Goal: Task Accomplishment & Management: Complete application form

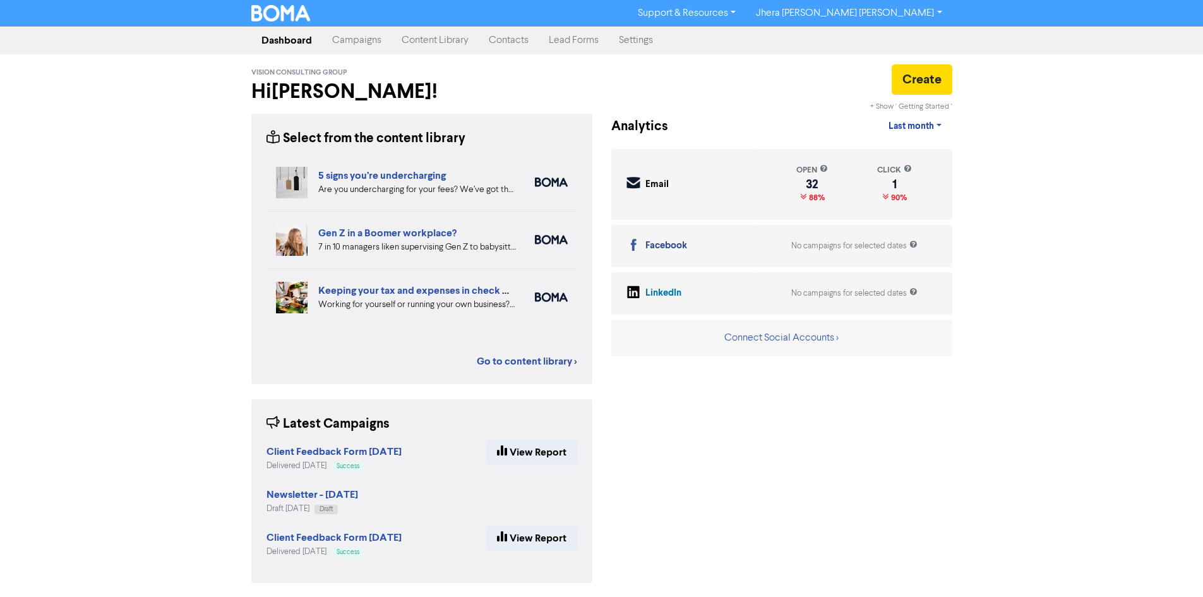
click at [341, 45] on link "Campaigns" at bounding box center [356, 40] width 69 height 25
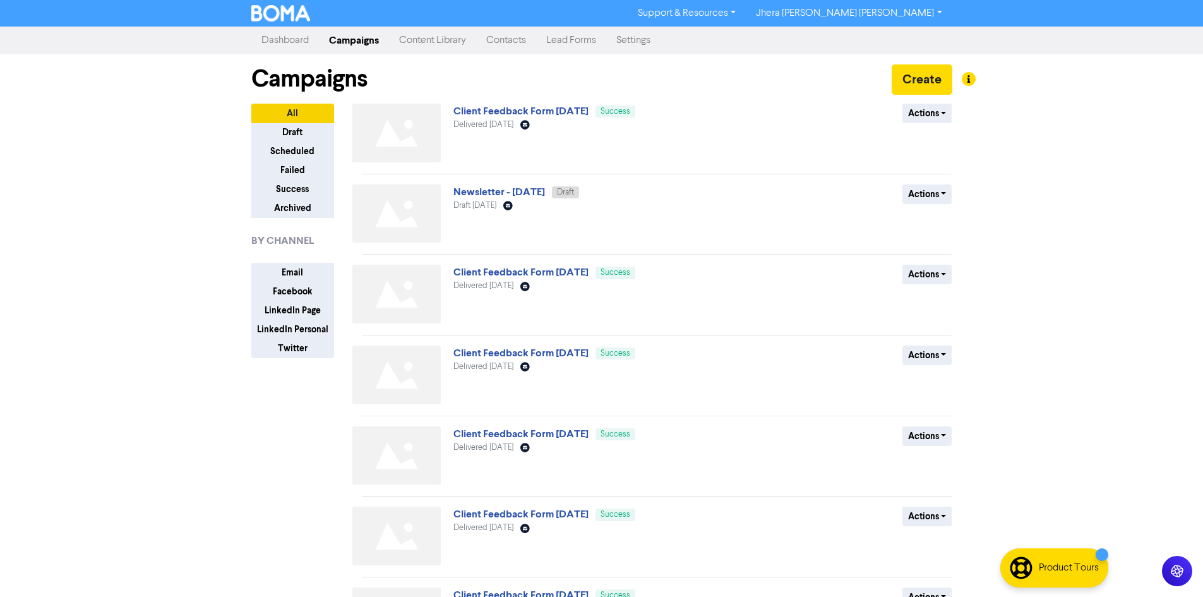
click at [506, 191] on link "Newsletter - [DATE]" at bounding box center [499, 192] width 92 height 13
click at [545, 193] on link "Newsletter - [DATE]" at bounding box center [499, 192] width 92 height 13
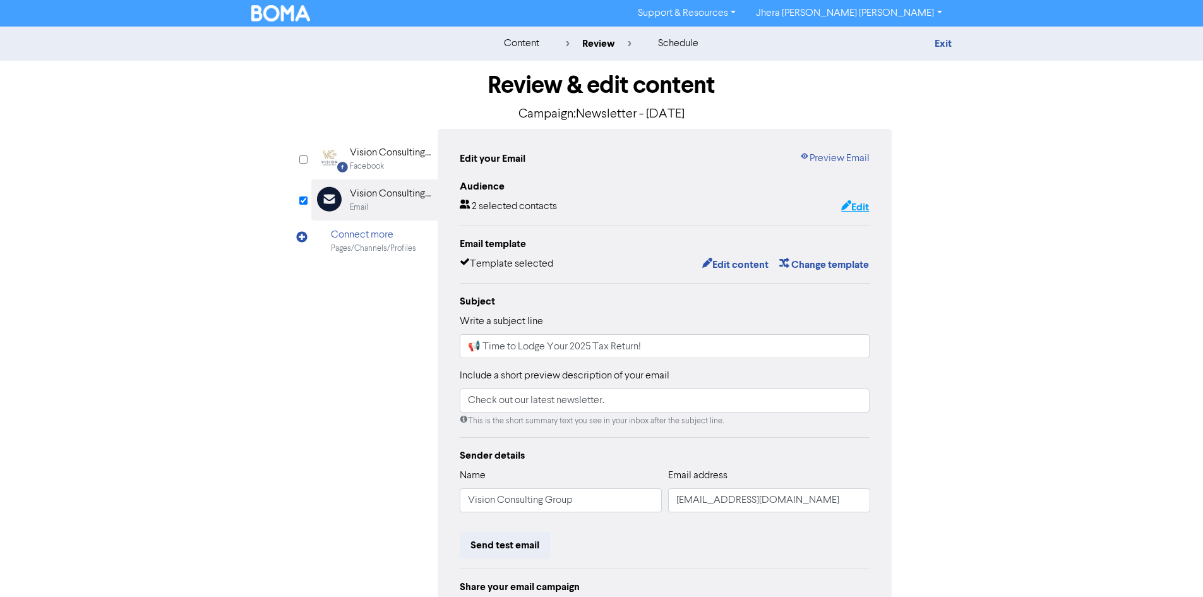
click at [859, 205] on button "Edit" at bounding box center [854, 207] width 29 height 16
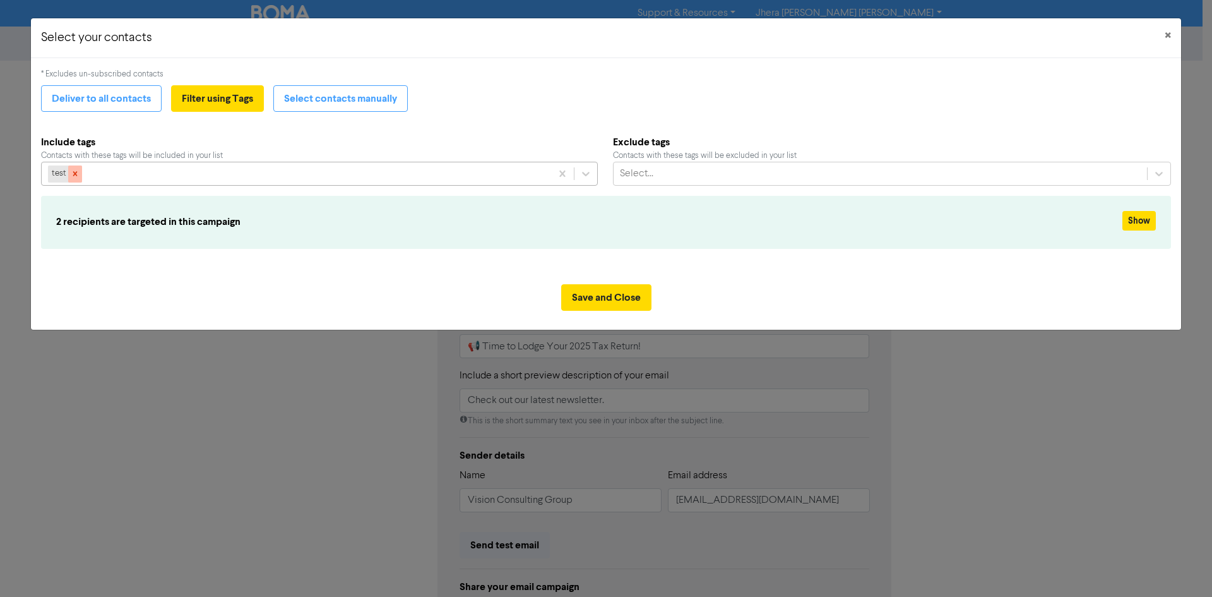
click at [73, 179] on div at bounding box center [75, 173] width 14 height 16
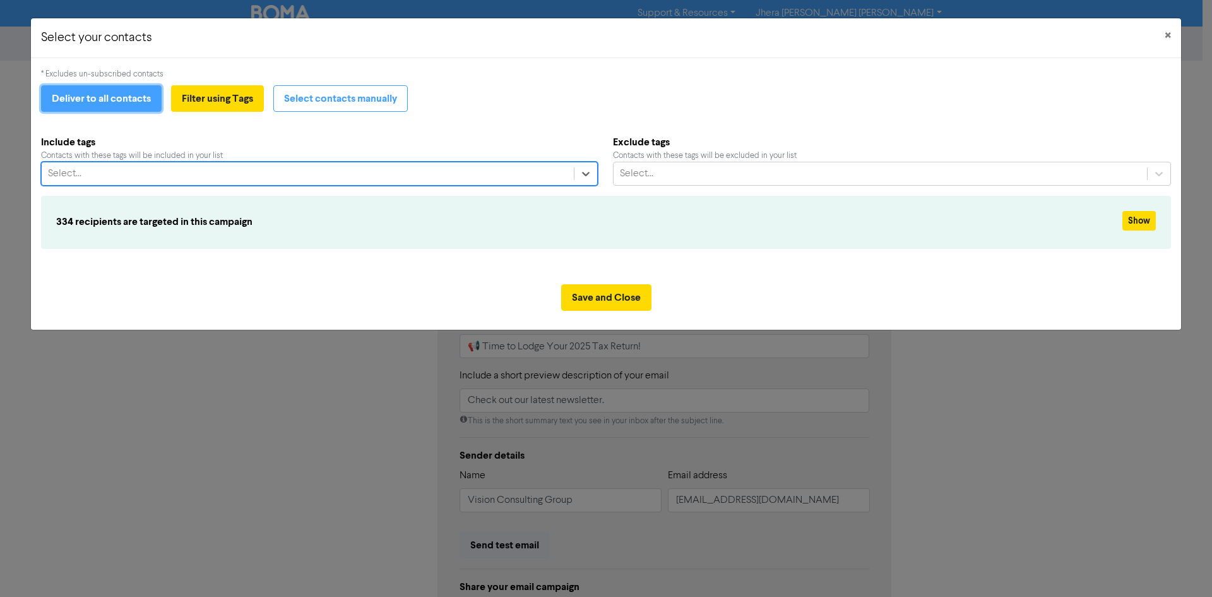
click at [141, 103] on button "Deliver to all contacts" at bounding box center [101, 98] width 121 height 27
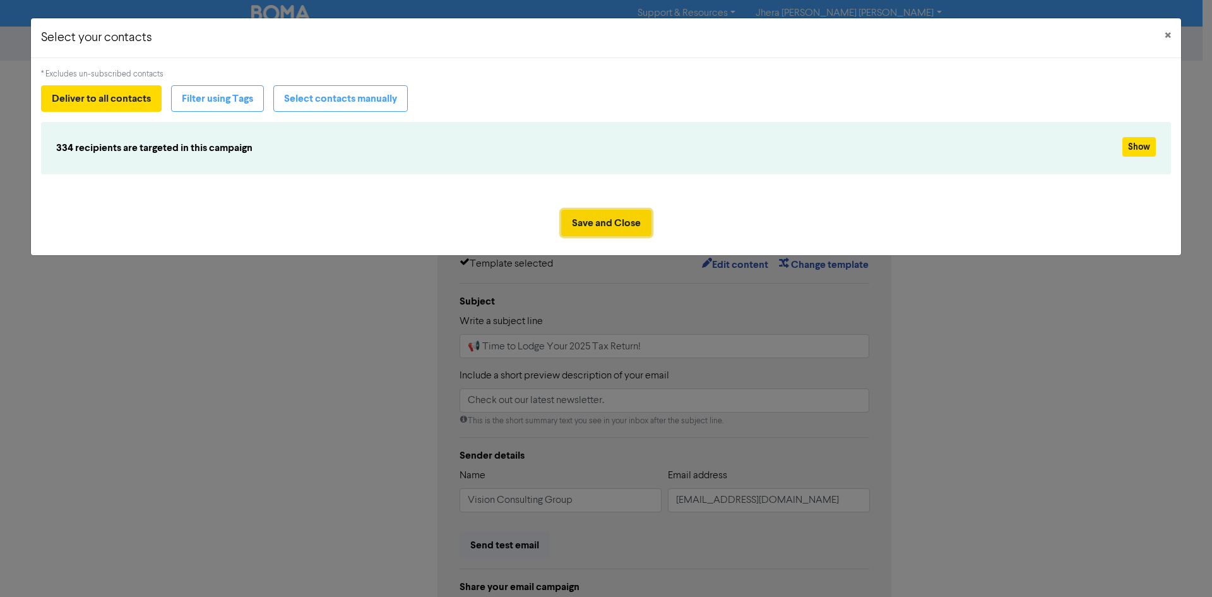
click at [619, 221] on button "Save and Close" at bounding box center [606, 223] width 90 height 27
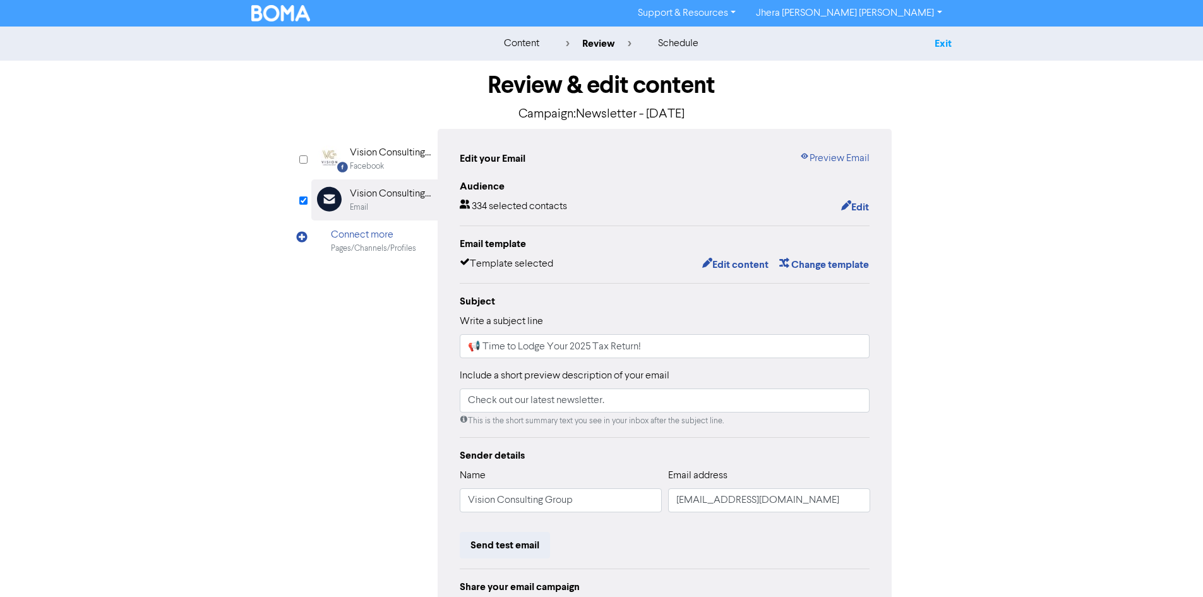
click at [952, 42] on link "Exit" at bounding box center [943, 43] width 17 height 13
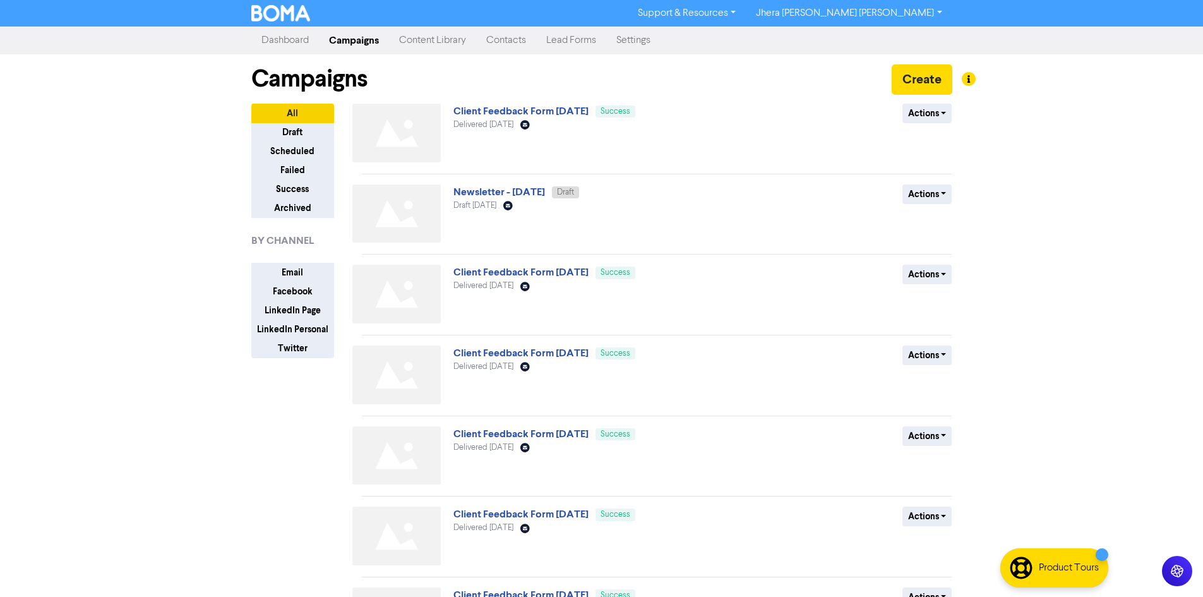
click at [498, 39] on link "Contacts" at bounding box center [506, 40] width 60 height 25
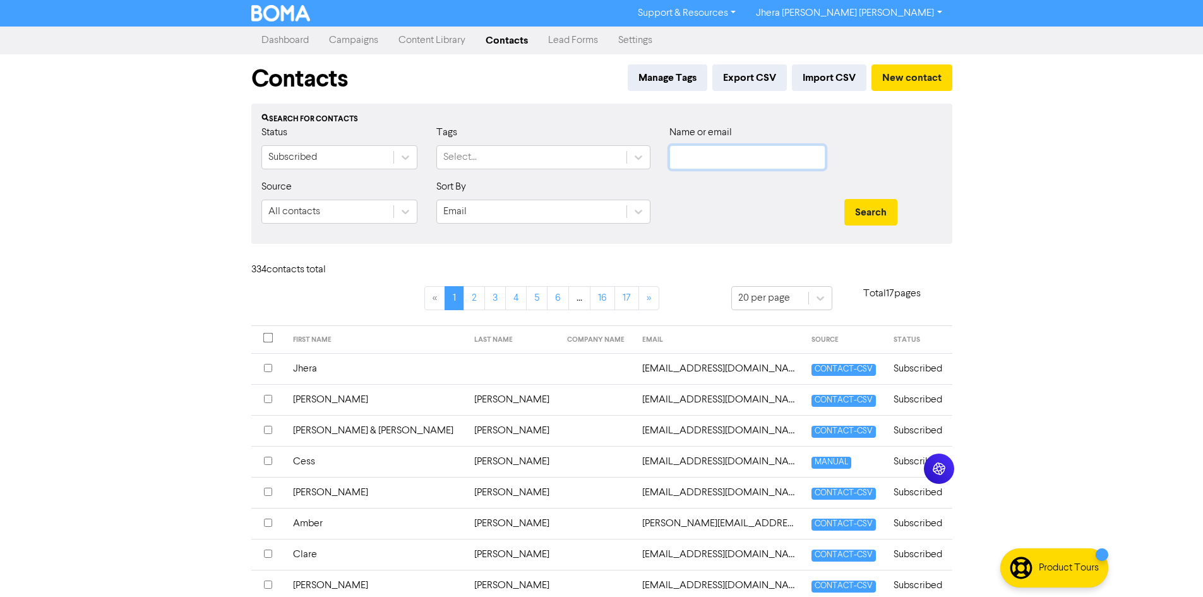
click at [744, 156] on input "text" at bounding box center [747, 157] width 156 height 24
paste input "[EMAIL_ADDRESS][DOMAIN_NAME]"
click at [857, 201] on button "Search" at bounding box center [870, 212] width 53 height 27
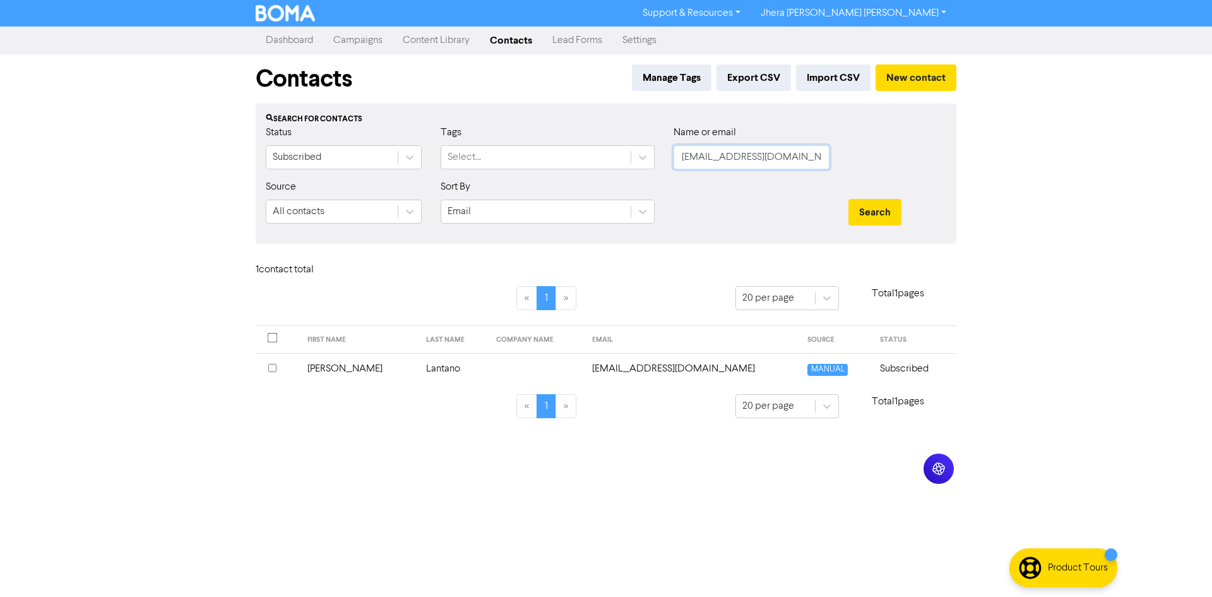
drag, startPoint x: 803, startPoint y: 158, endPoint x: 672, endPoint y: 152, distance: 130.9
click at [672, 152] on div "Name or email [EMAIL_ADDRESS][DOMAIN_NAME]" at bounding box center [751, 152] width 175 height 54
paste input "rincongerman785"
click at [876, 210] on button "Search" at bounding box center [875, 212] width 53 height 27
click at [751, 153] on input "[EMAIL_ADDRESS][DOMAIN_NAME]" at bounding box center [752, 157] width 156 height 24
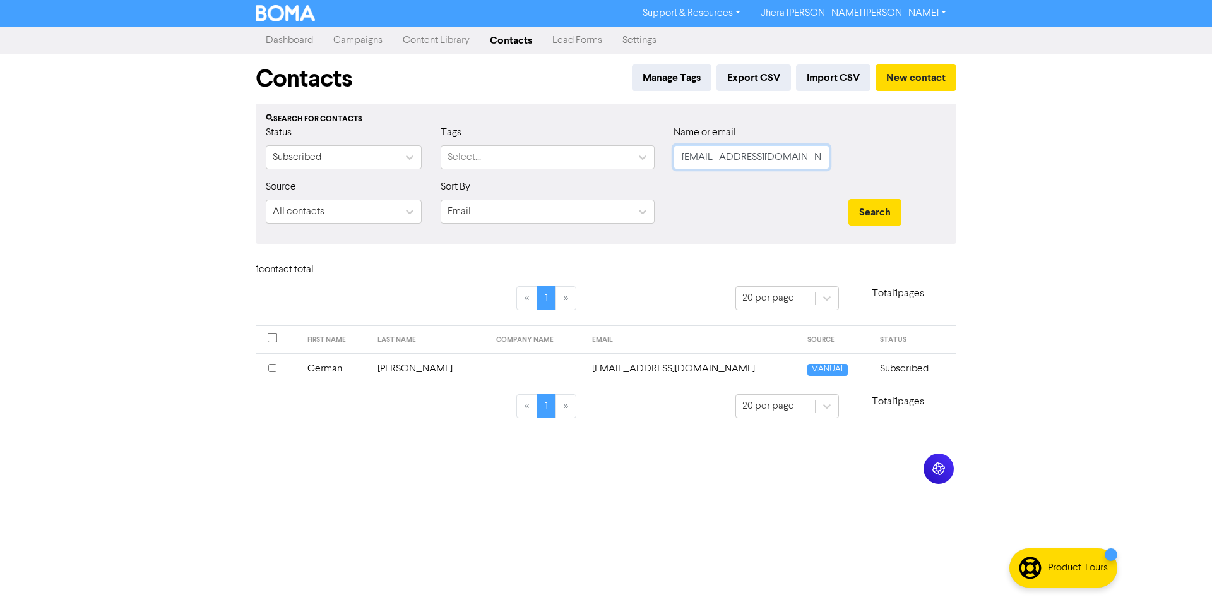
paste input "vivekjoy86"
click at [866, 206] on button "Search" at bounding box center [875, 212] width 53 height 27
click at [780, 158] on input "[EMAIL_ADDRESS][DOMAIN_NAME]" at bounding box center [752, 157] width 156 height 24
drag, startPoint x: 791, startPoint y: 157, endPoint x: 674, endPoint y: 156, distance: 117.4
click at [674, 156] on input "[EMAIL_ADDRESS][DOMAIN_NAME]" at bounding box center [752, 157] width 156 height 24
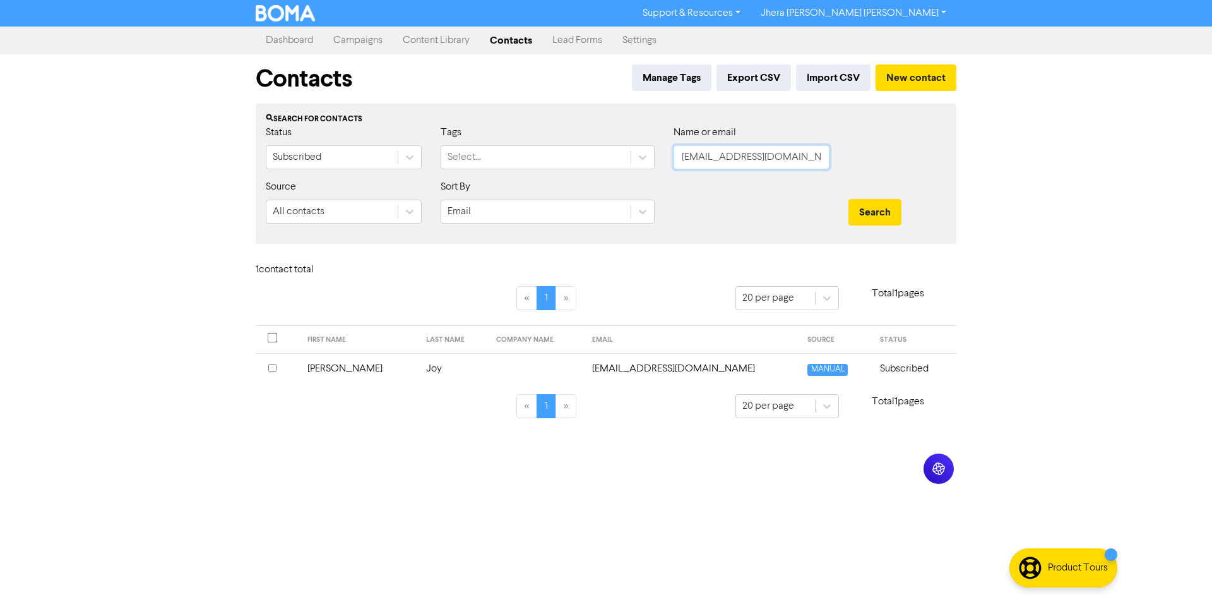
paste input "soozn1560"
click at [881, 209] on button "Search" at bounding box center [875, 212] width 53 height 27
drag, startPoint x: 789, startPoint y: 157, endPoint x: 607, endPoint y: 157, distance: 181.2
click at [607, 157] on div "Status Subscribed Tags Select... Name or email [EMAIL_ADDRESS][DOMAIN_NAME]" at bounding box center [606, 152] width 700 height 54
paste input "berrinoloris"
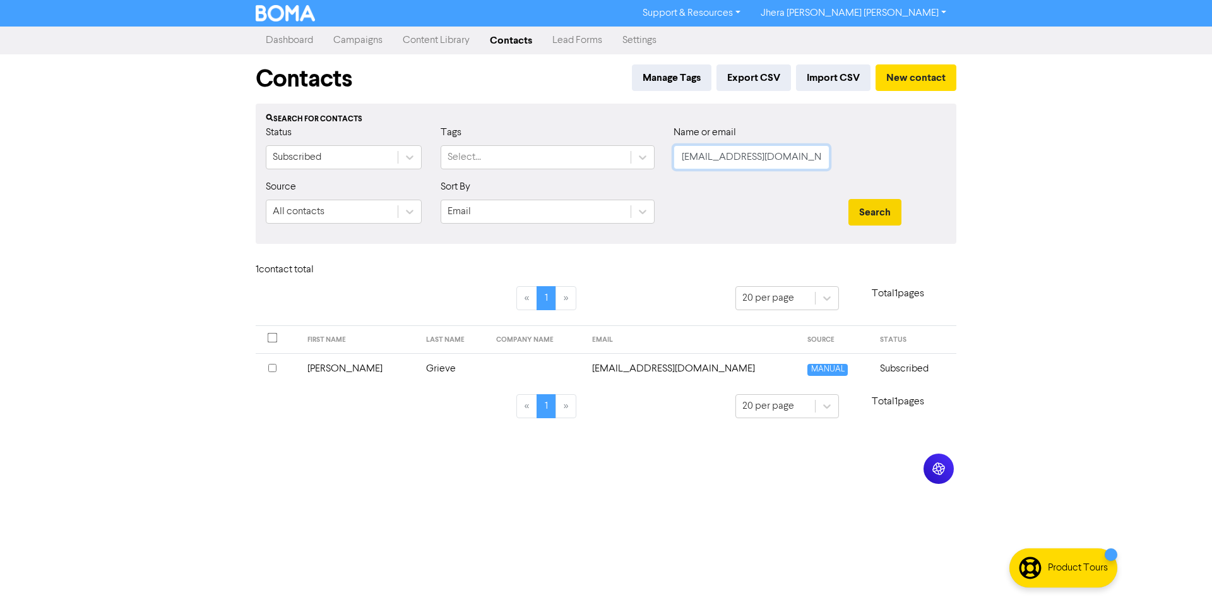
type input "[EMAIL_ADDRESS][DOMAIN_NAME]"
click at [890, 210] on button "Search" at bounding box center [875, 212] width 53 height 27
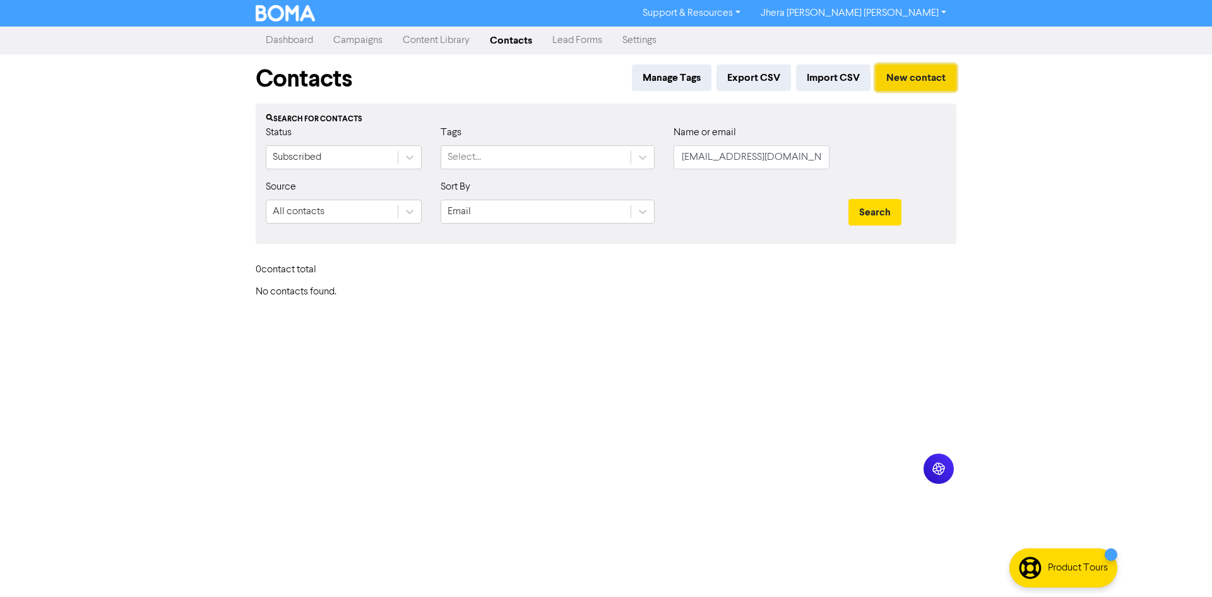
click at [911, 78] on button "New contact" at bounding box center [916, 77] width 81 height 27
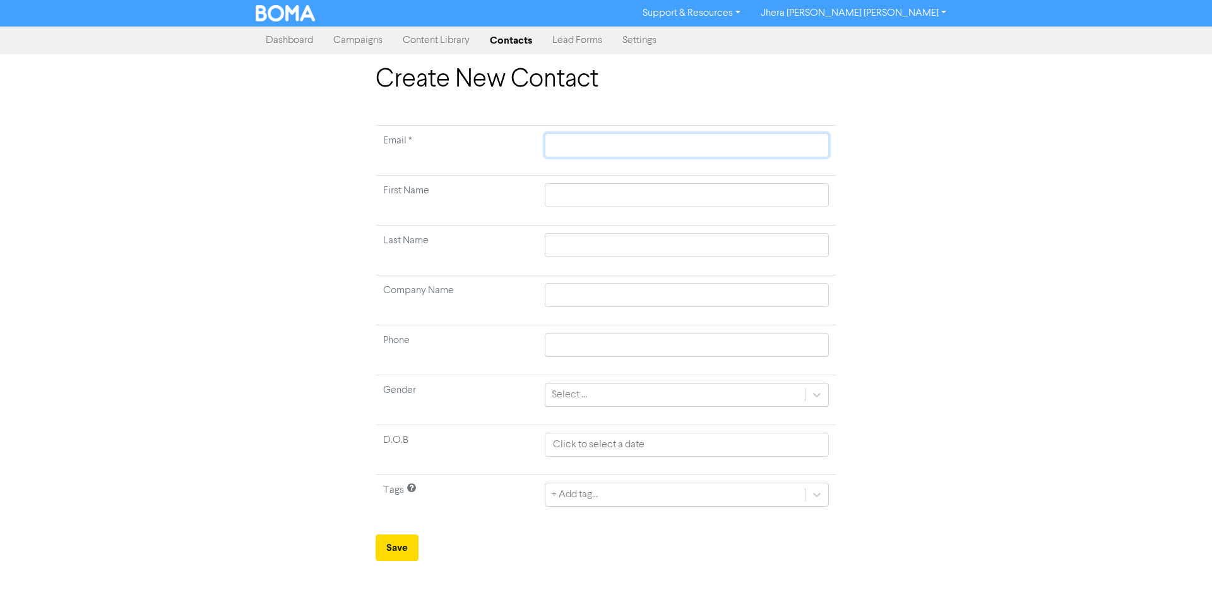
click at [576, 145] on input "text" at bounding box center [687, 145] width 284 height 24
paste input "[EMAIL_ADDRESS][DOMAIN_NAME]"
type input "[EMAIL_ADDRESS][DOMAIN_NAME]"
click at [570, 195] on input "text" at bounding box center [687, 195] width 284 height 24
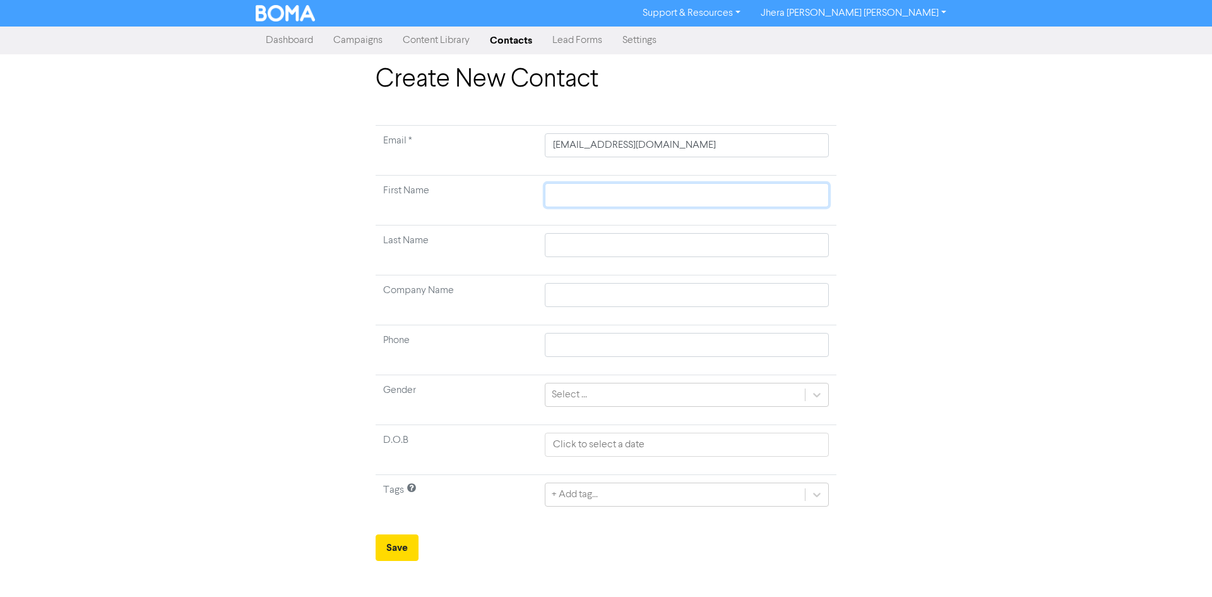
type input "L"
type input "Lo"
type input "Lor"
type input "[PERSON_NAME]"
type input "Loris"
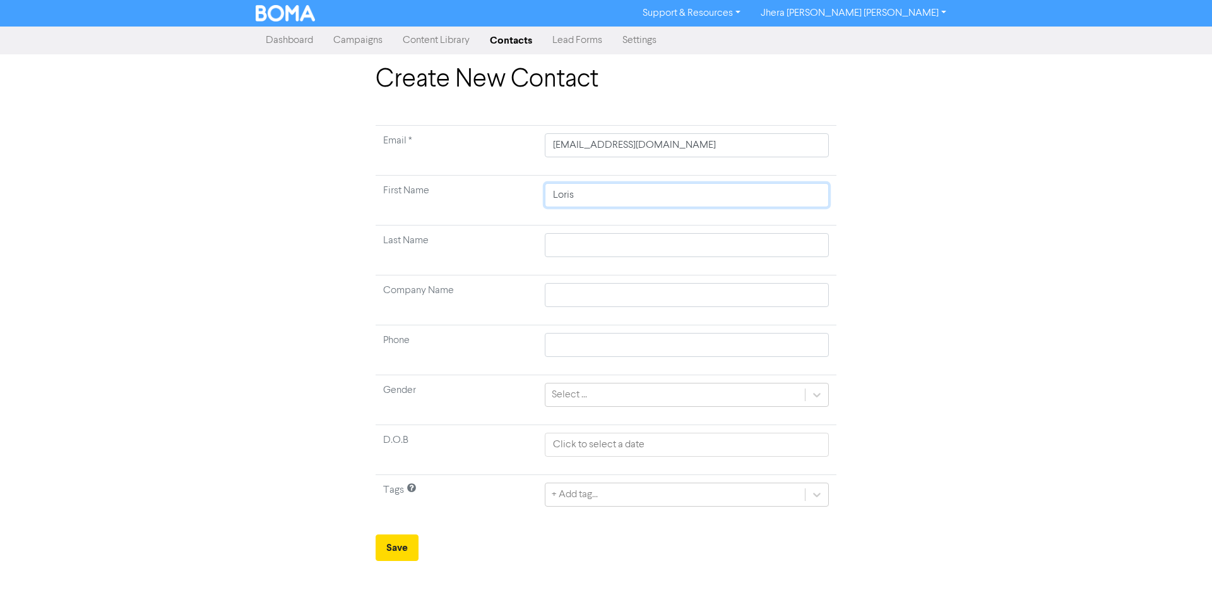
type input "Loris"
click at [572, 248] on input "text" at bounding box center [687, 245] width 284 height 24
type input "B"
type input "Be"
type input "Ber"
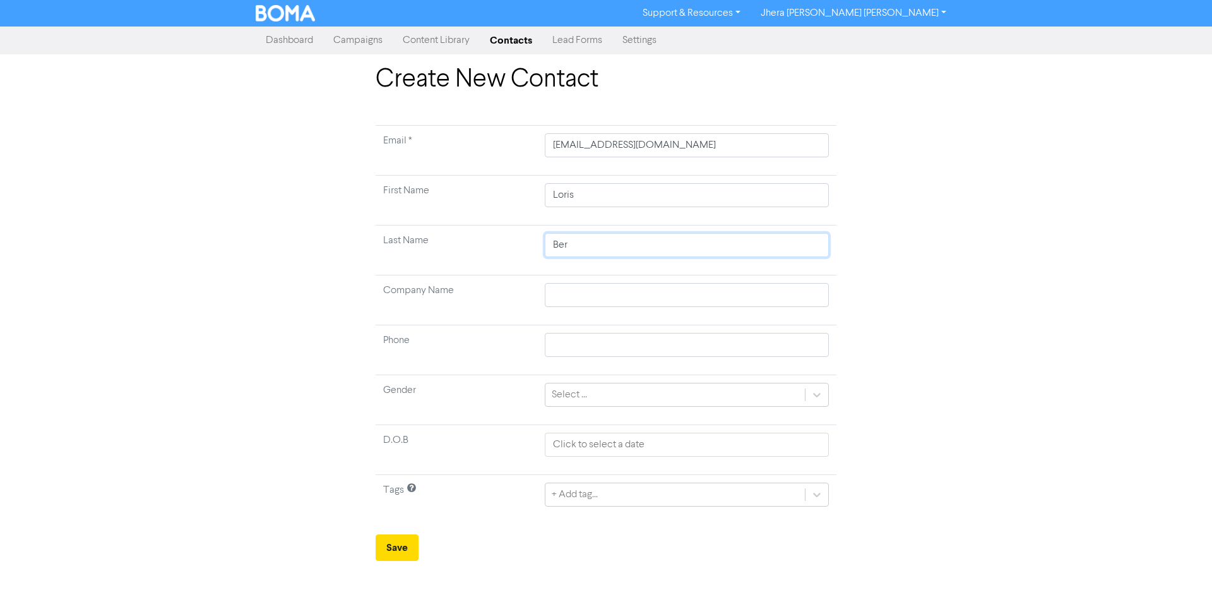
type input "Berr"
type input "Berri"
type input "Berrin"
type input "Berrino"
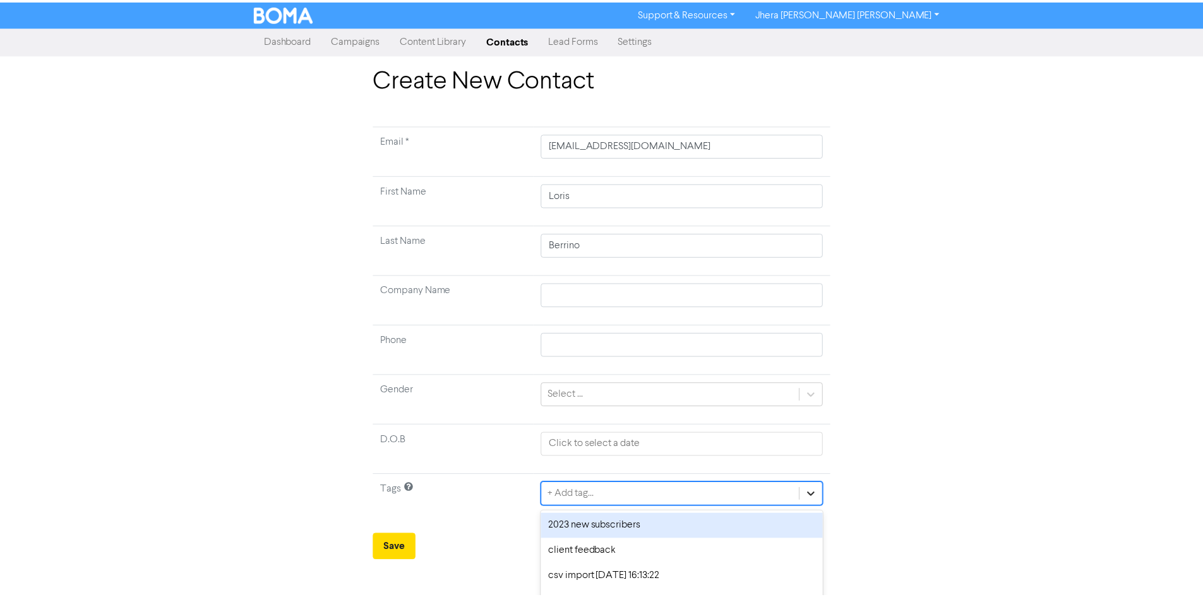
scroll to position [21, 0]
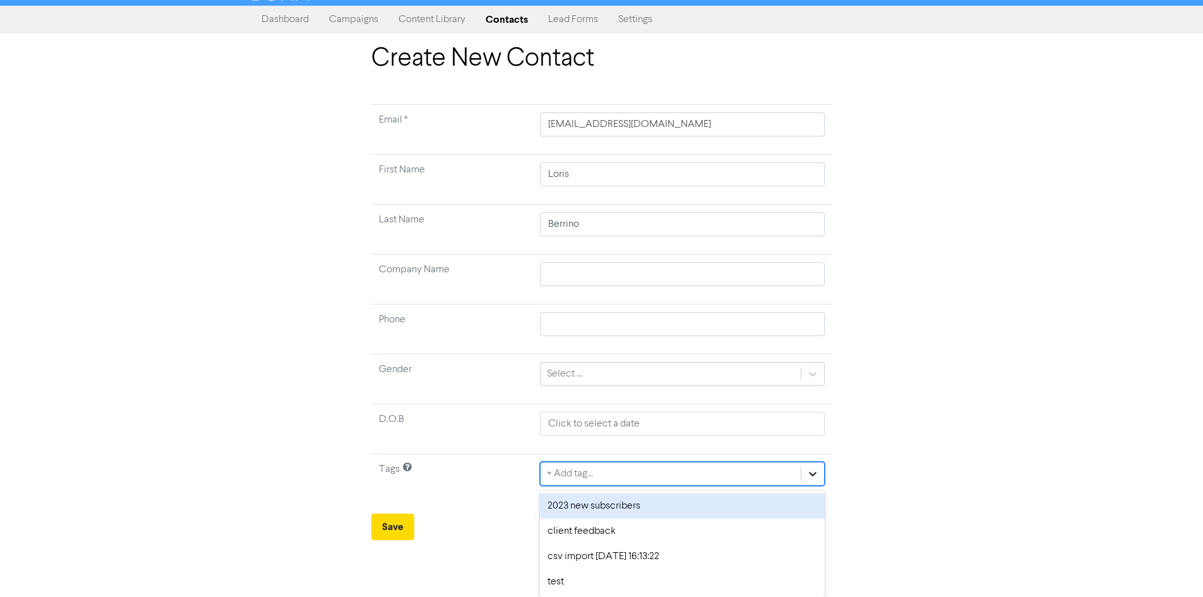
click at [818, 486] on div "option 2023 new subscribers focused, 1 of 4. 4 results available. Use Up and Do…" at bounding box center [682, 474] width 284 height 24
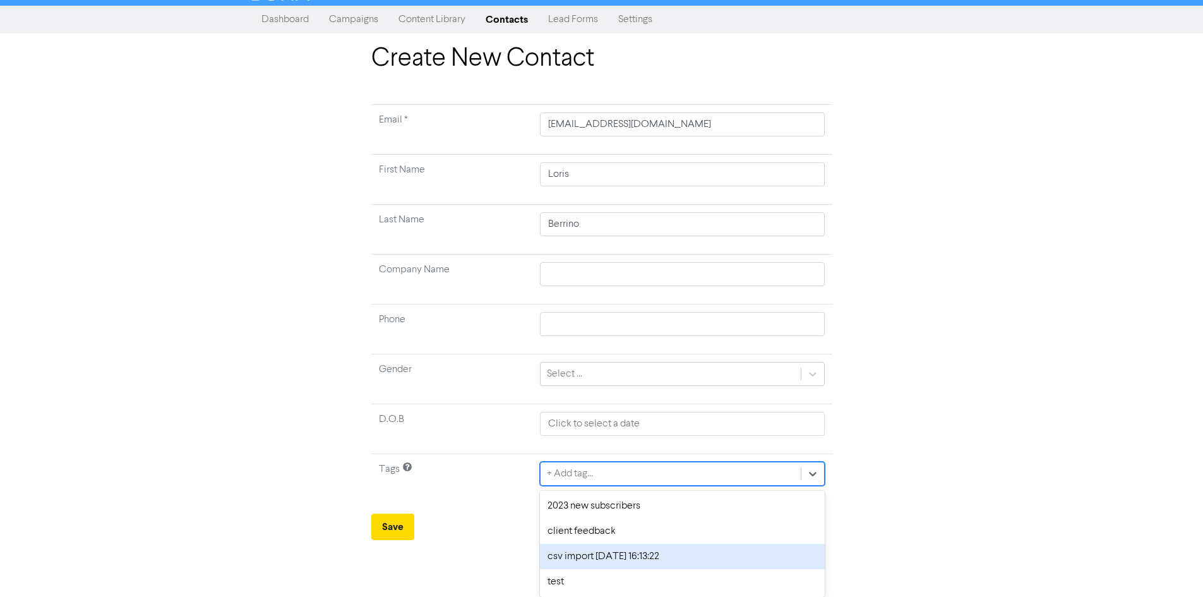
click at [652, 561] on div "csv import [DATE] 16:13:22" at bounding box center [682, 556] width 284 height 25
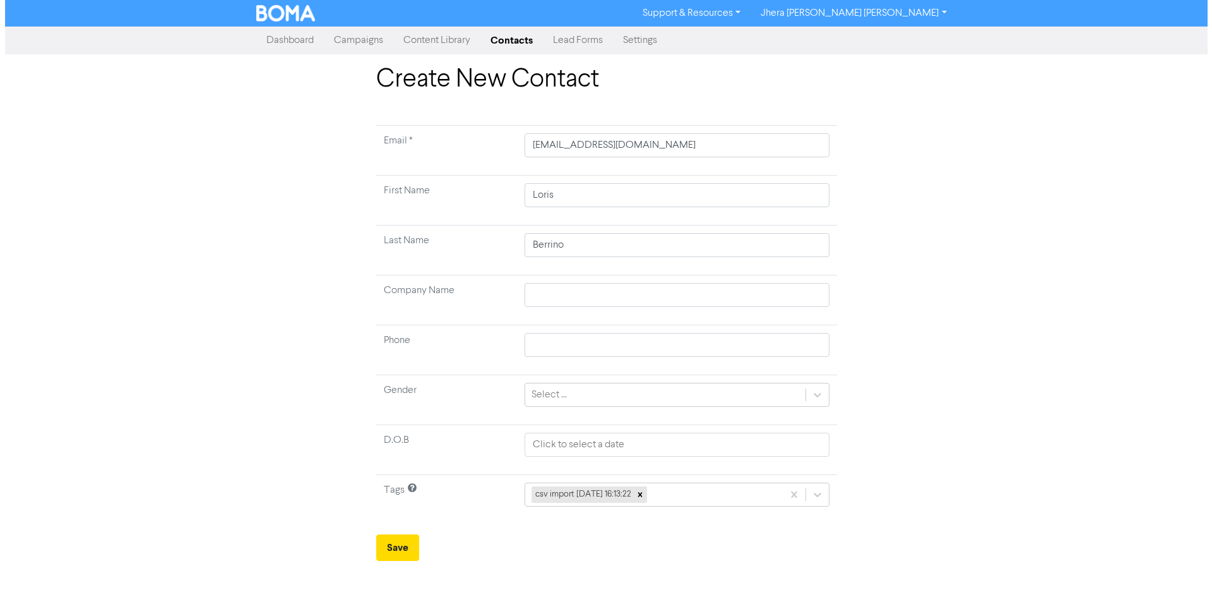
scroll to position [0, 0]
click at [374, 551] on div "Create New Contact Email * [EMAIL_ADDRESS][DOMAIN_NAME] First Name [PERSON_NAME…" at bounding box center [606, 312] width 480 height 496
click at [404, 548] on button "Save" at bounding box center [397, 547] width 43 height 27
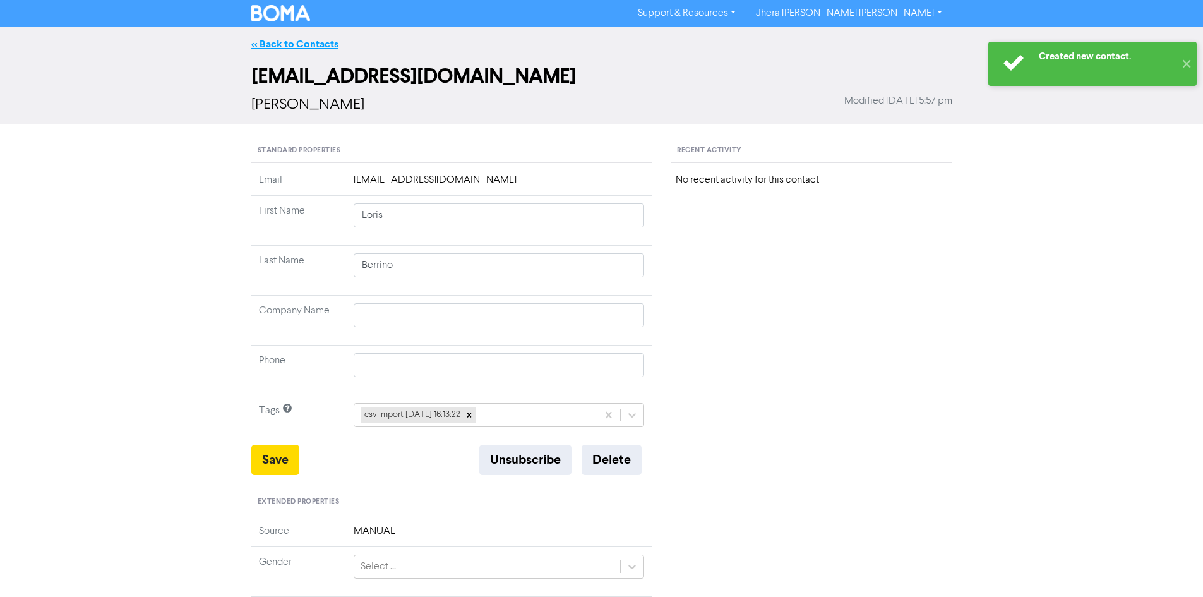
click at [297, 44] on link "<< Back to Contacts" at bounding box center [294, 44] width 87 height 13
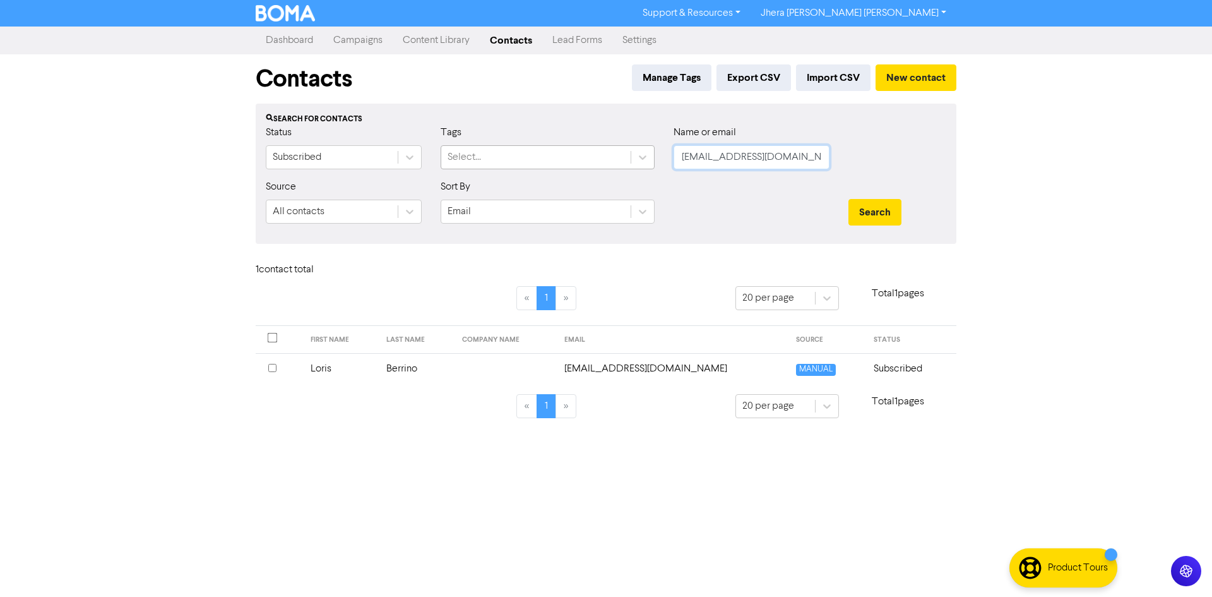
drag, startPoint x: 806, startPoint y: 158, endPoint x: 621, endPoint y: 157, distance: 184.4
click at [621, 157] on div "Status Subscribed Tags Select... Name or email [EMAIL_ADDRESS][DOMAIN_NAME]" at bounding box center [606, 152] width 700 height 54
paste input "algcanonigo"
click at [868, 204] on button "Search" at bounding box center [875, 212] width 53 height 27
drag, startPoint x: 781, startPoint y: 154, endPoint x: 688, endPoint y: 154, distance: 92.8
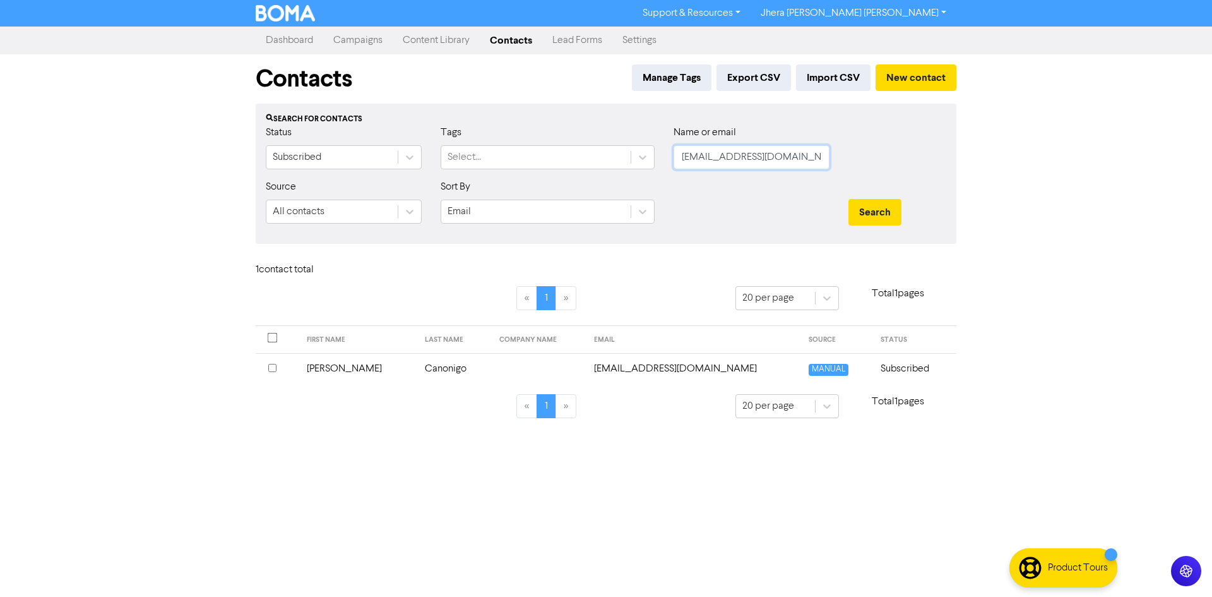
click at [678, 152] on input "[EMAIL_ADDRESS][DOMAIN_NAME]" at bounding box center [752, 157] width 156 height 24
paste input "yrtanmazz"
click at [865, 215] on button "Search" at bounding box center [875, 212] width 53 height 27
drag, startPoint x: 768, startPoint y: 155, endPoint x: 652, endPoint y: 147, distance: 117.1
click at [652, 147] on div "Status Subscribed Tags Select... Name or email [EMAIL_ADDRESS][DOMAIN_NAME]" at bounding box center [606, 152] width 700 height 54
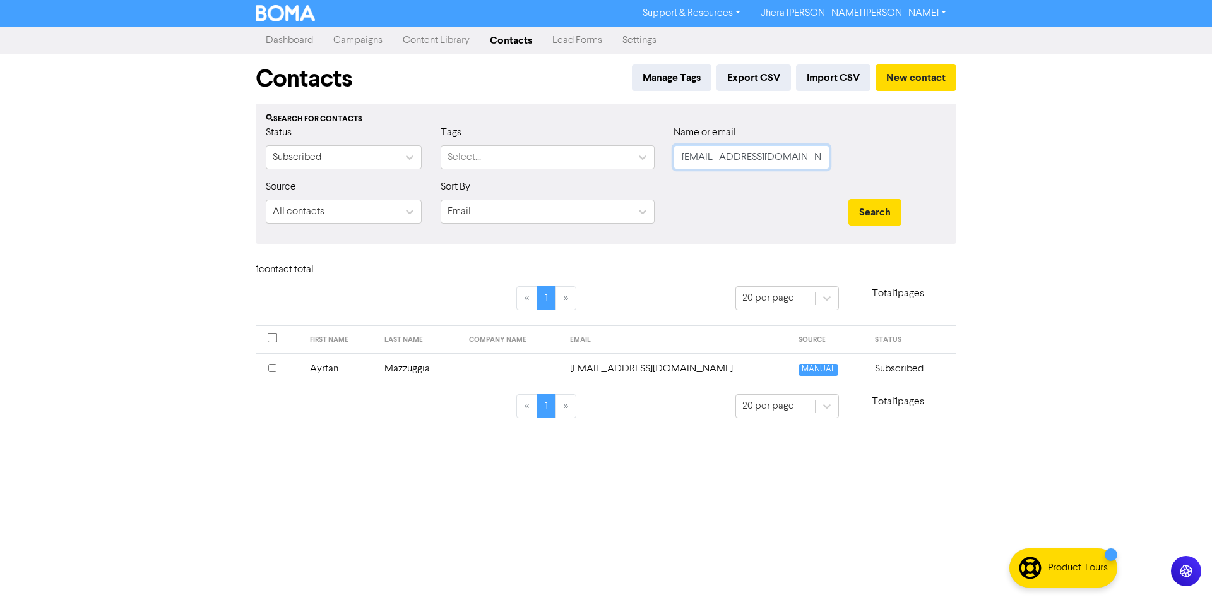
paste input "[PERSON_NAME].[PERSON_NAME]@hot"
click at [862, 203] on button "Search" at bounding box center [875, 212] width 53 height 27
click at [781, 159] on input "[PERSON_NAME][EMAIL_ADDRESS][PERSON_NAME][DOMAIN_NAME]" at bounding box center [752, 157] width 156 height 24
drag, startPoint x: 816, startPoint y: 162, endPoint x: 664, endPoint y: 148, distance: 152.8
click at [664, 148] on div "Name or email [PERSON_NAME][EMAIL_ADDRESS][PERSON_NAME][DOMAIN_NAME]" at bounding box center [751, 152] width 175 height 54
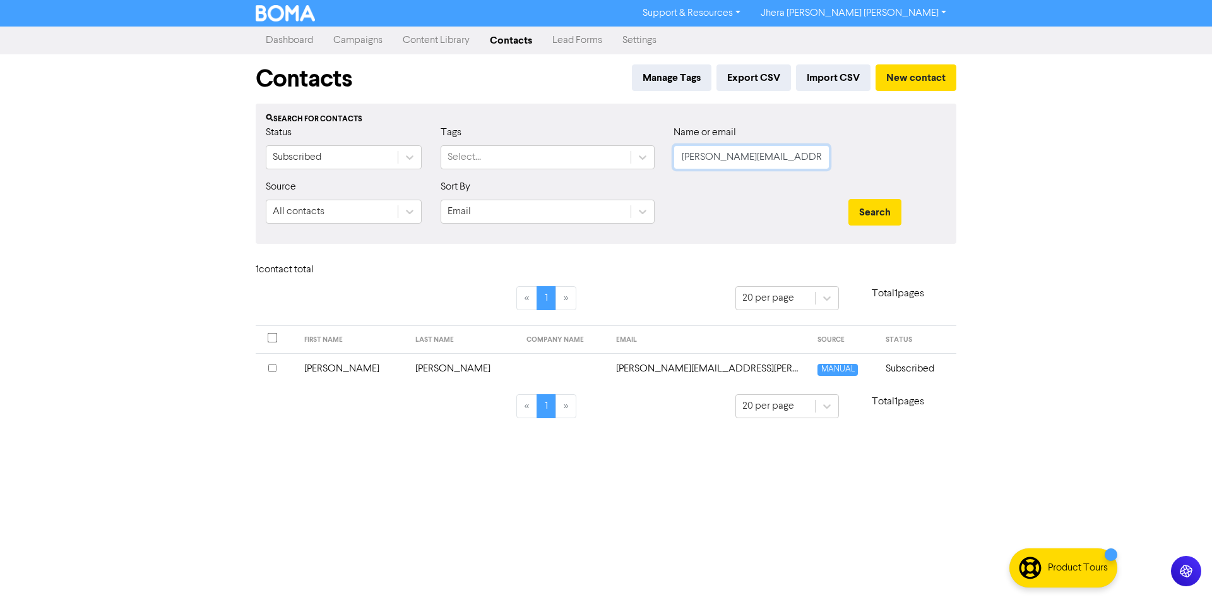
paste input "[PERSON_NAME][EMAIL_ADDRESS][PERSON_NAME][DOMAIN_NAME]"
type input "[PERSON_NAME][EMAIL_ADDRESS][PERSON_NAME][DOMAIN_NAME]"
click at [869, 207] on button "Search" at bounding box center [875, 212] width 53 height 27
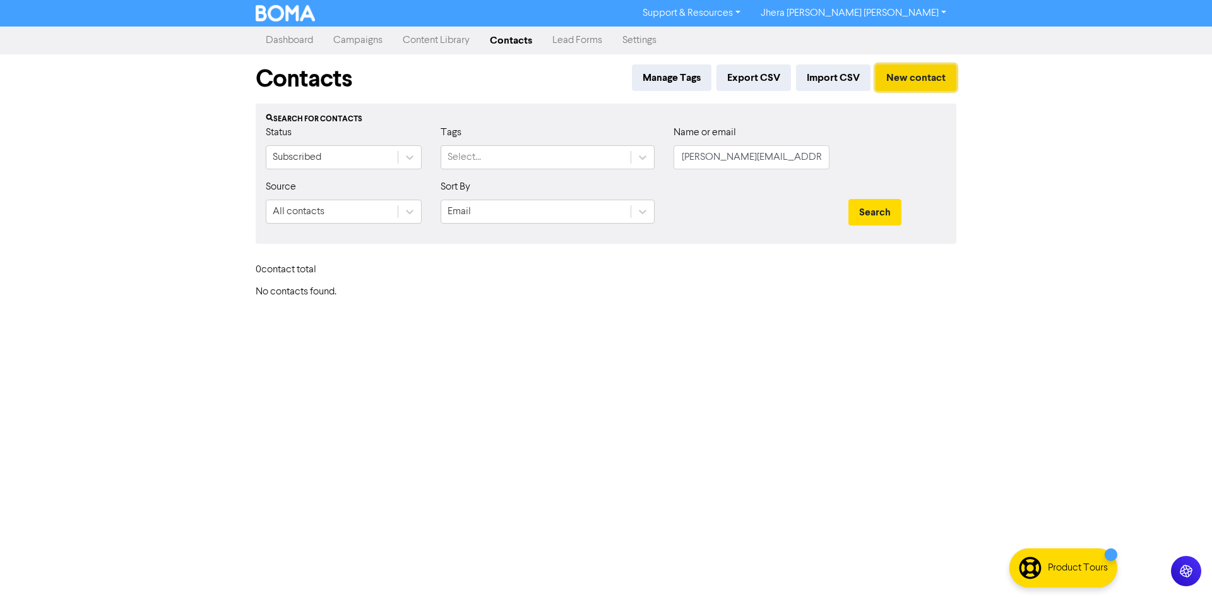
click at [910, 71] on button "New contact" at bounding box center [916, 77] width 81 height 27
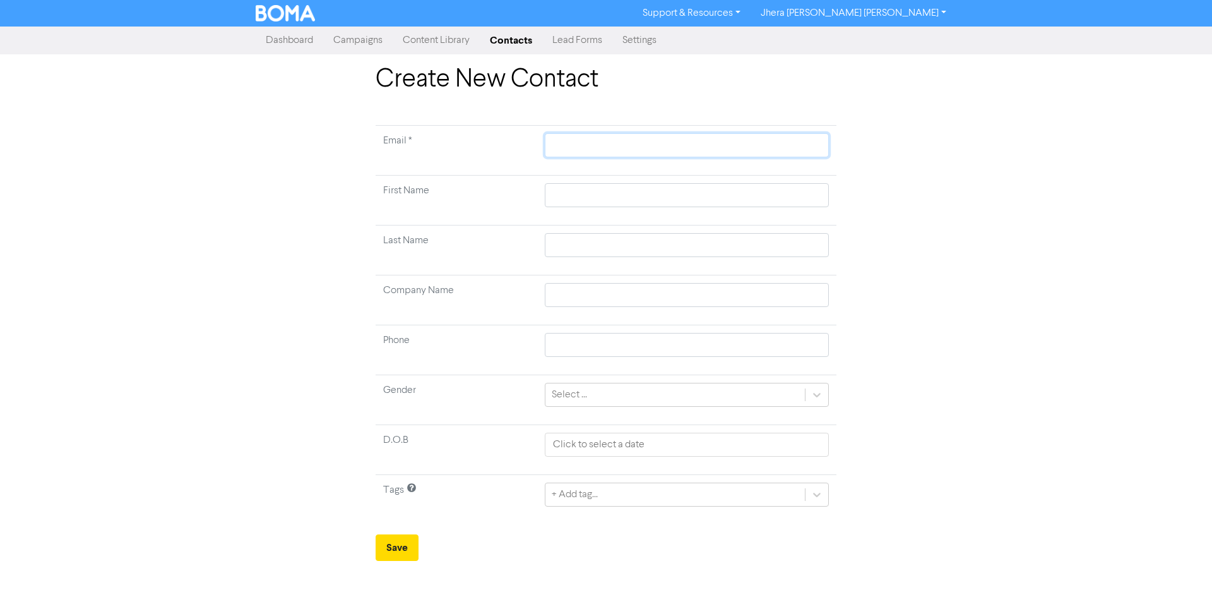
click at [588, 153] on input "text" at bounding box center [687, 145] width 284 height 24
paste input "[PERSON_NAME][EMAIL_ADDRESS][PERSON_NAME][DOMAIN_NAME]"
type input "[PERSON_NAME][EMAIL_ADDRESS][PERSON_NAME][DOMAIN_NAME]"
click at [584, 190] on input "text" at bounding box center [687, 195] width 284 height 24
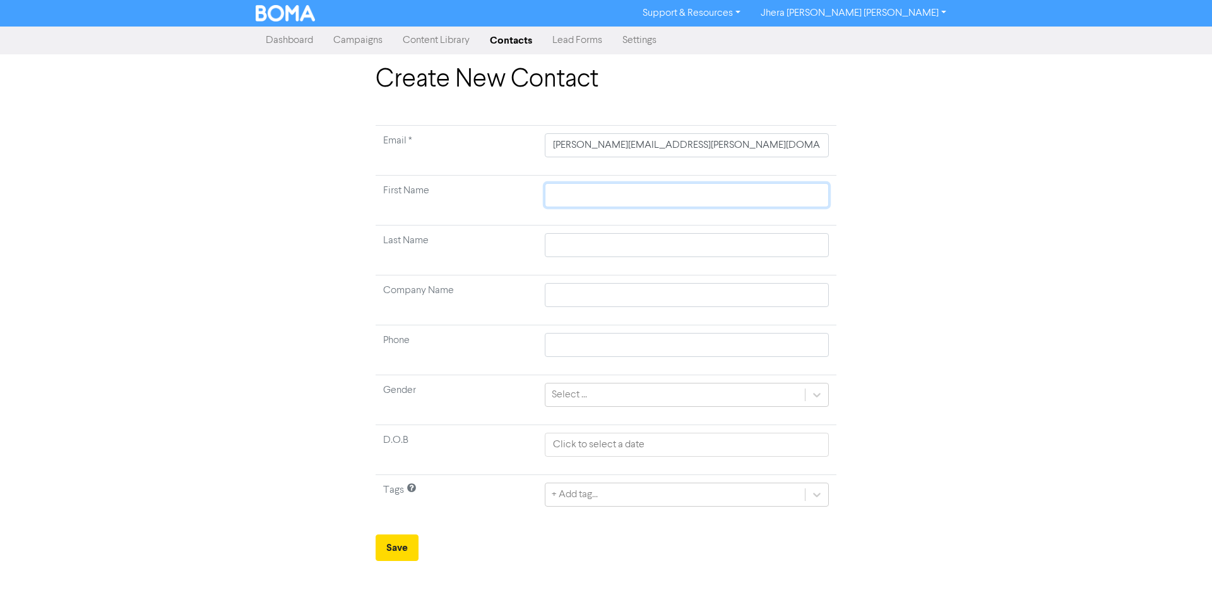
type input "A"
type input "Al"
type input "Ale"
type input "[PERSON_NAME]"
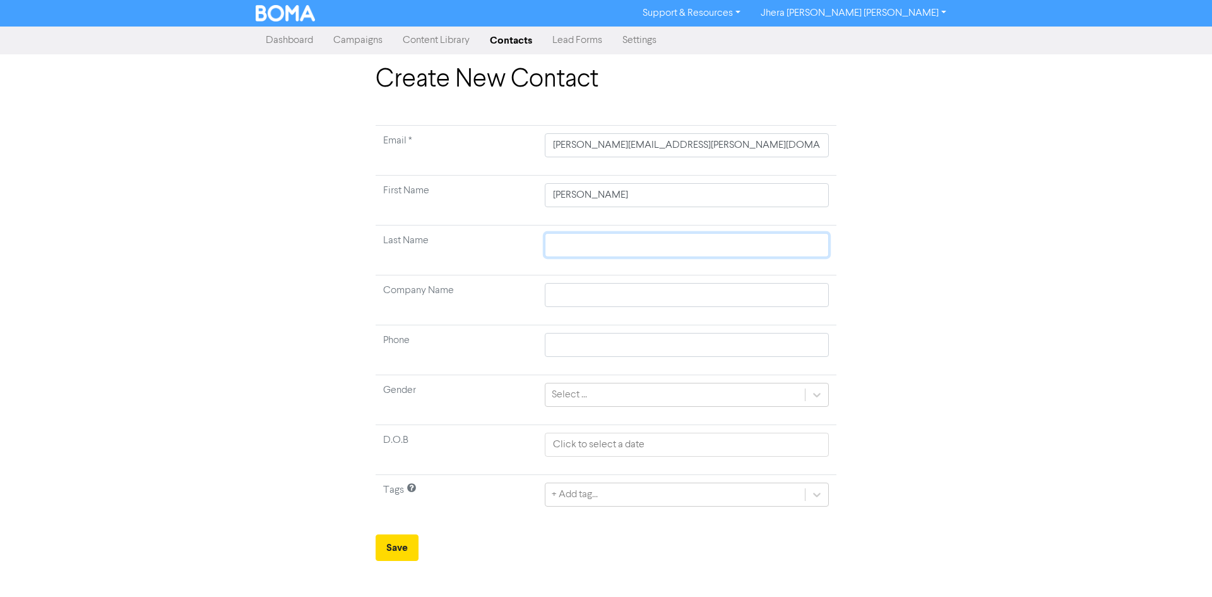
click at [585, 242] on input "text" at bounding box center [687, 245] width 284 height 24
type input "M"
type input "Ma"
type input "Mar"
type input "[PERSON_NAME]"
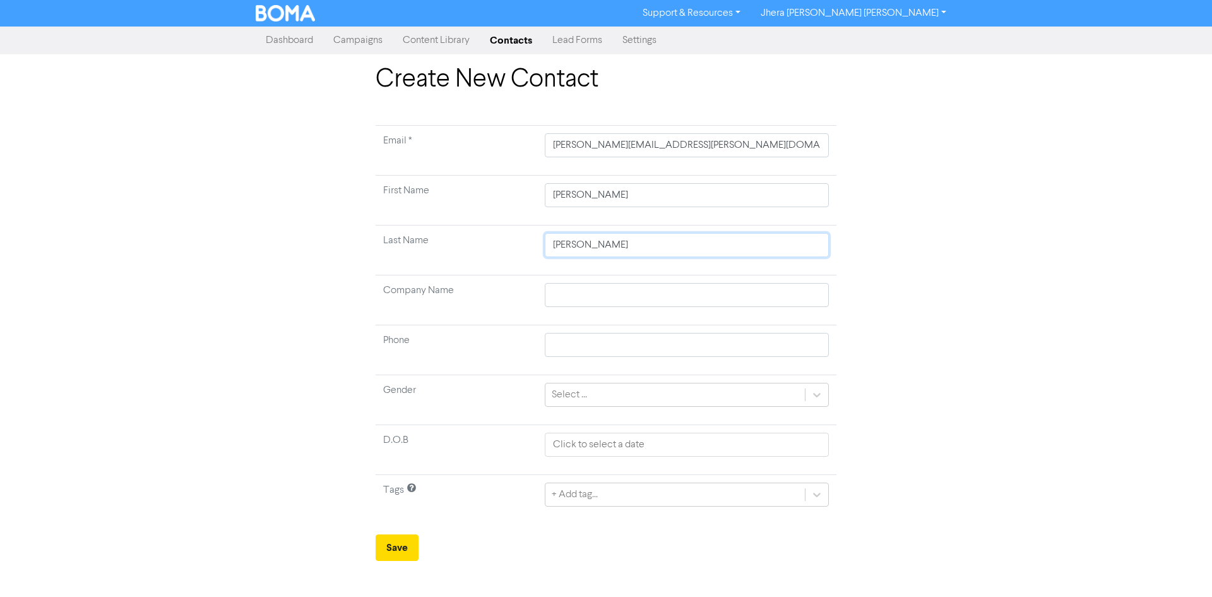
type input "[PERSON_NAME]"
click at [820, 498] on div "+ Add tag..." at bounding box center [687, 494] width 284 height 24
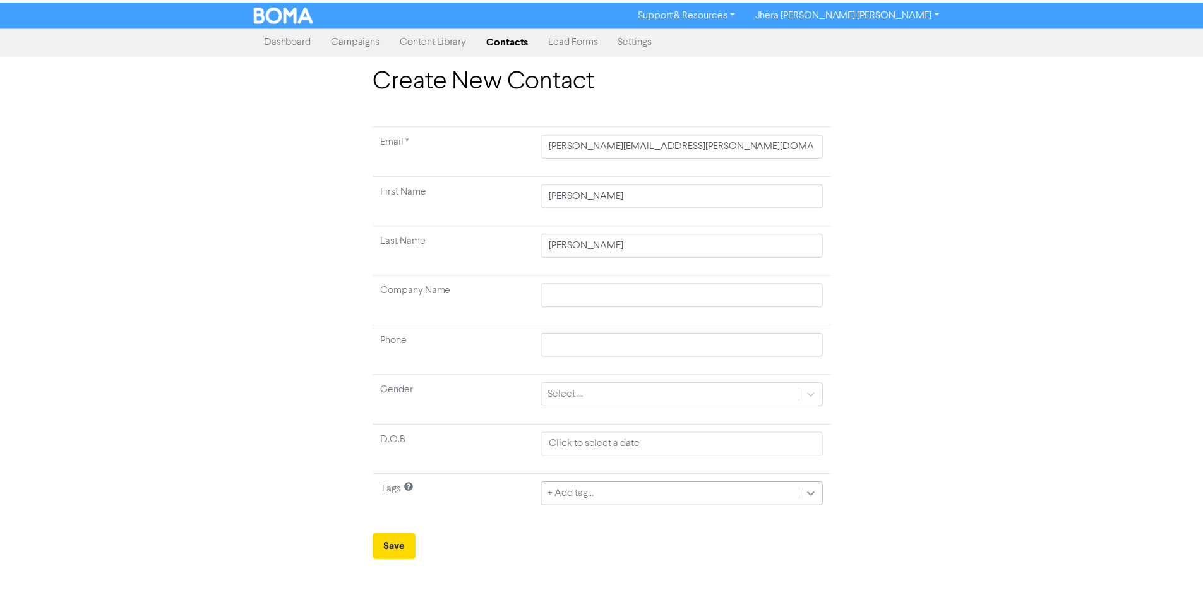
scroll to position [21, 0]
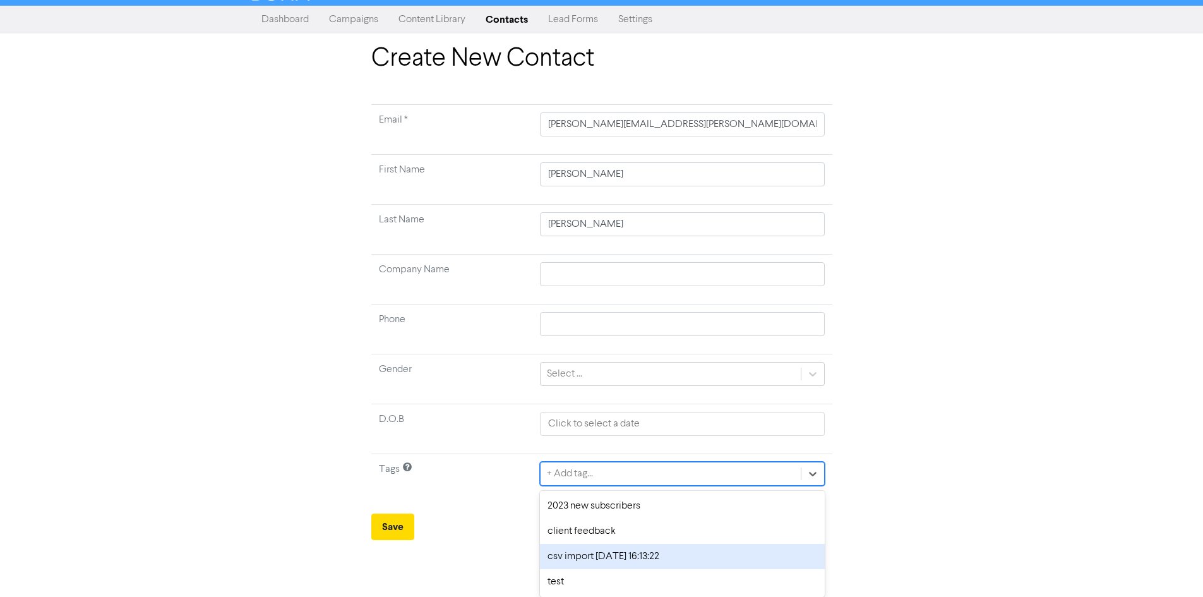
click at [692, 546] on div "csv import [DATE] 16:13:22" at bounding box center [682, 556] width 284 height 25
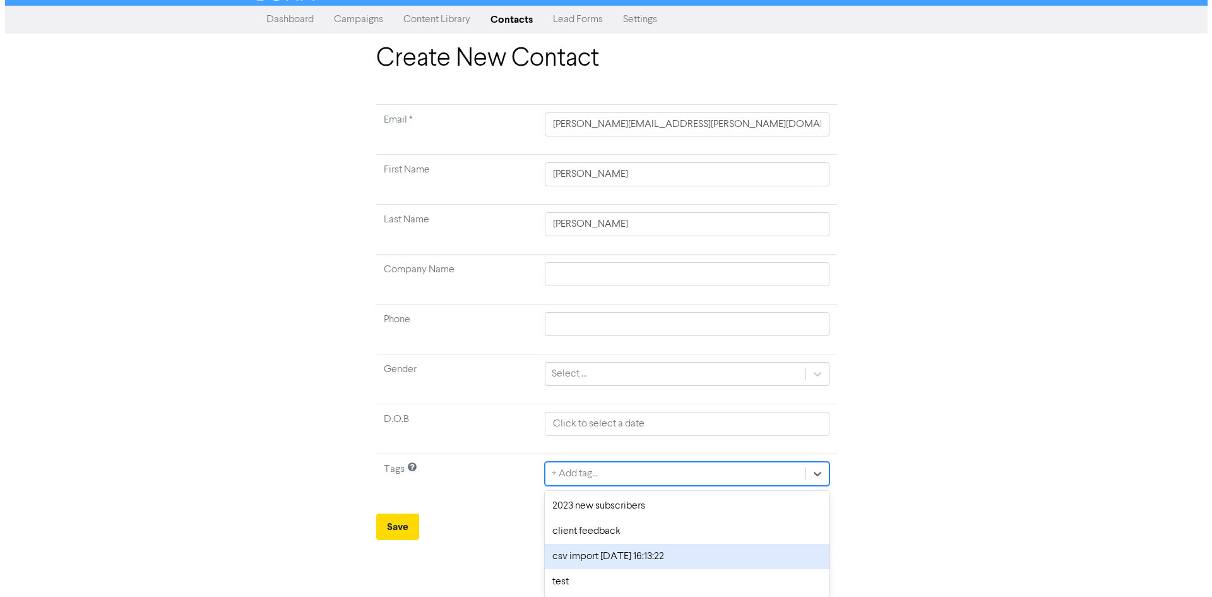
scroll to position [0, 0]
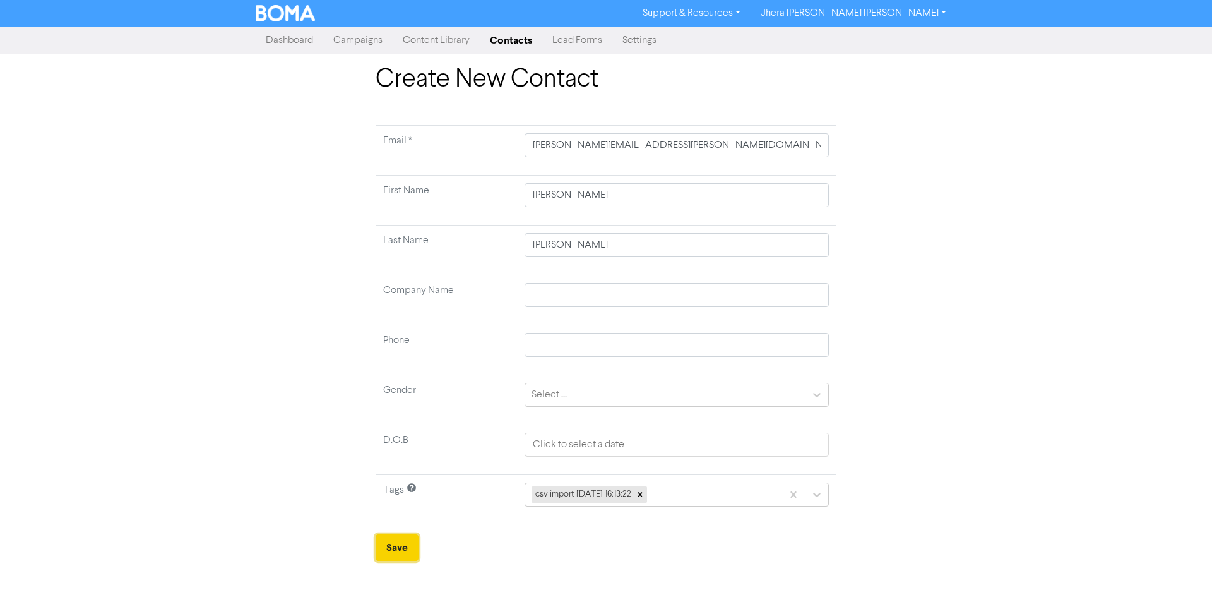
click at [383, 538] on button "Save" at bounding box center [397, 547] width 43 height 27
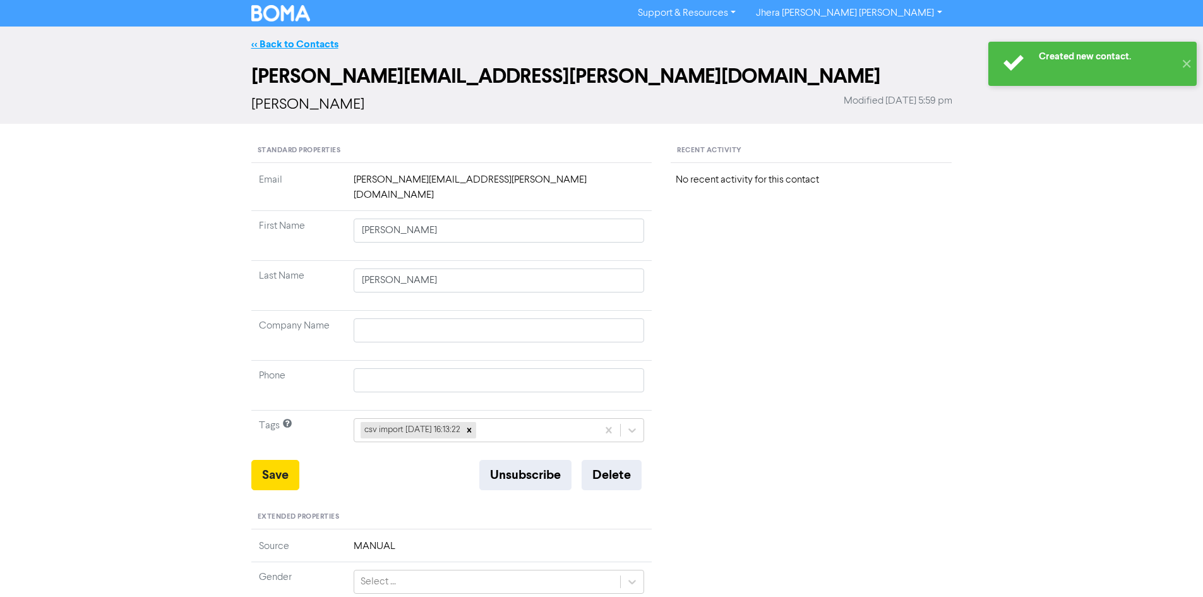
click at [292, 47] on link "<< Back to Contacts" at bounding box center [294, 44] width 87 height 13
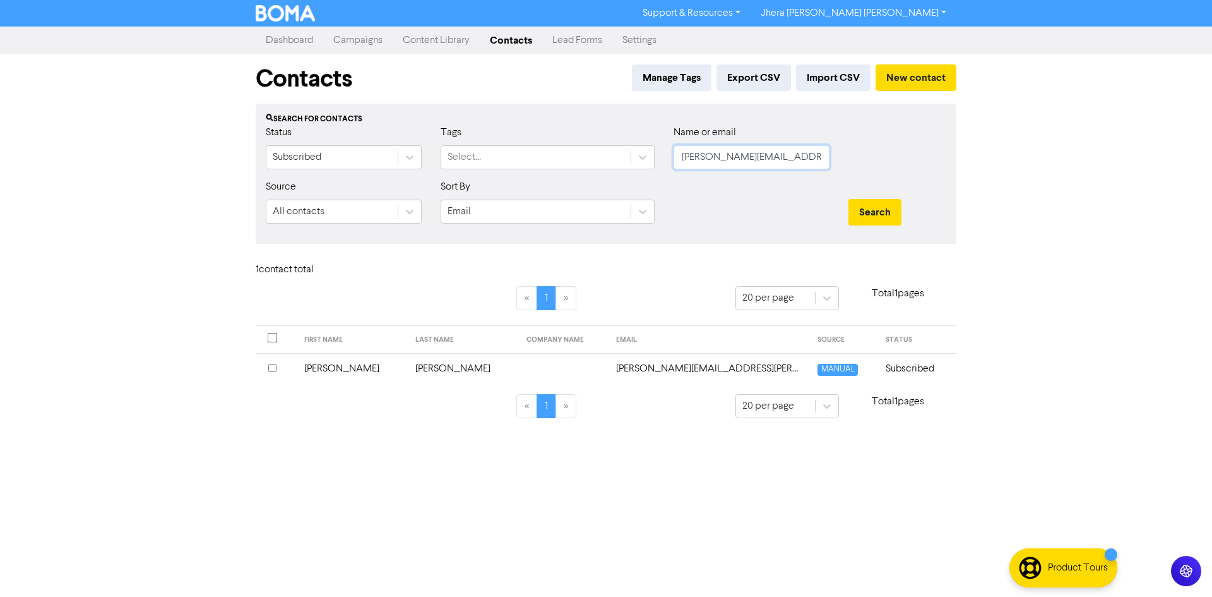
click at [810, 157] on input "[PERSON_NAME][EMAIL_ADDRESS][PERSON_NAME][DOMAIN_NAME]" at bounding box center [752, 157] width 156 height 24
paste input "[PERSON_NAME][EMAIL_ADDRESS][DOMAIN_NAME]"
type input "[PERSON_NAME][EMAIL_ADDRESS][DOMAIN_NAME]"
click at [878, 209] on button "Search" at bounding box center [875, 212] width 53 height 27
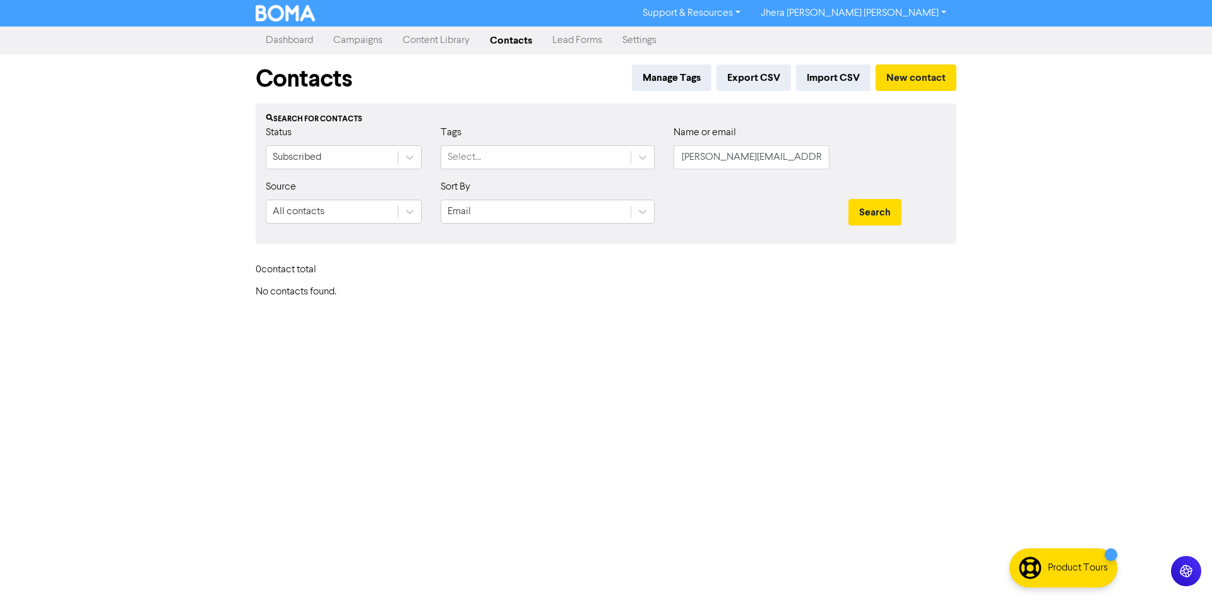
click at [897, 64] on div "Contacts Manage Tags Export CSV Import CSV New contact" at bounding box center [606, 78] width 701 height 49
click at [895, 71] on button "New contact" at bounding box center [916, 77] width 81 height 27
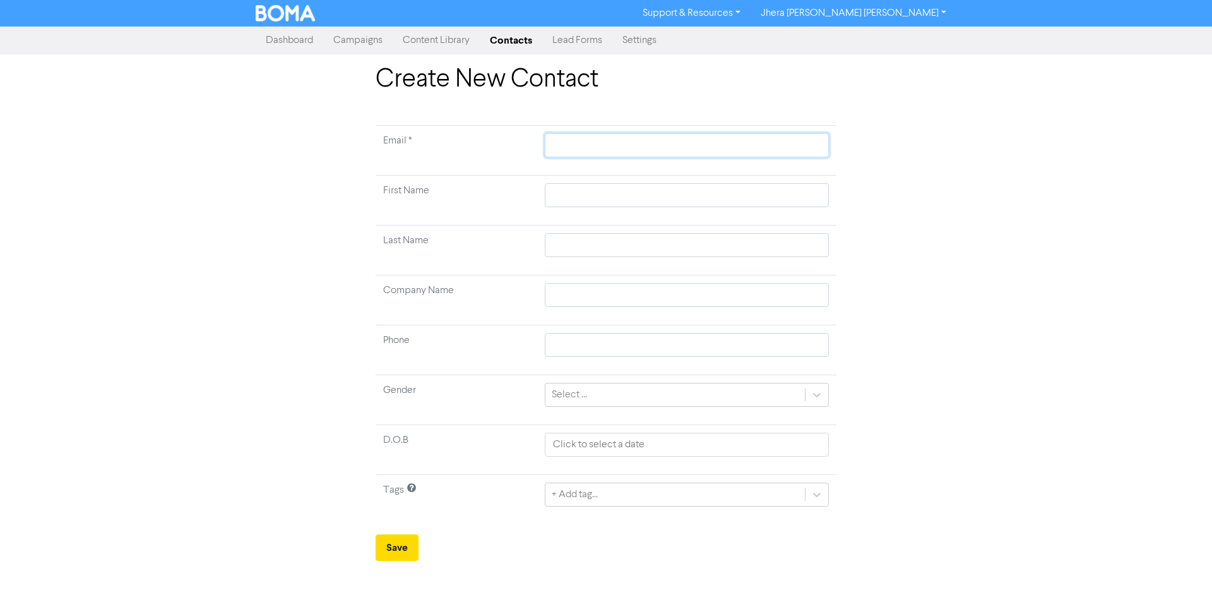
click at [590, 146] on input "text" at bounding box center [687, 145] width 284 height 24
paste input "[PERSON_NAME][EMAIL_ADDRESS][DOMAIN_NAME]"
type input "[PERSON_NAME][EMAIL_ADDRESS][DOMAIN_NAME]"
click at [606, 196] on input "text" at bounding box center [687, 195] width 284 height 24
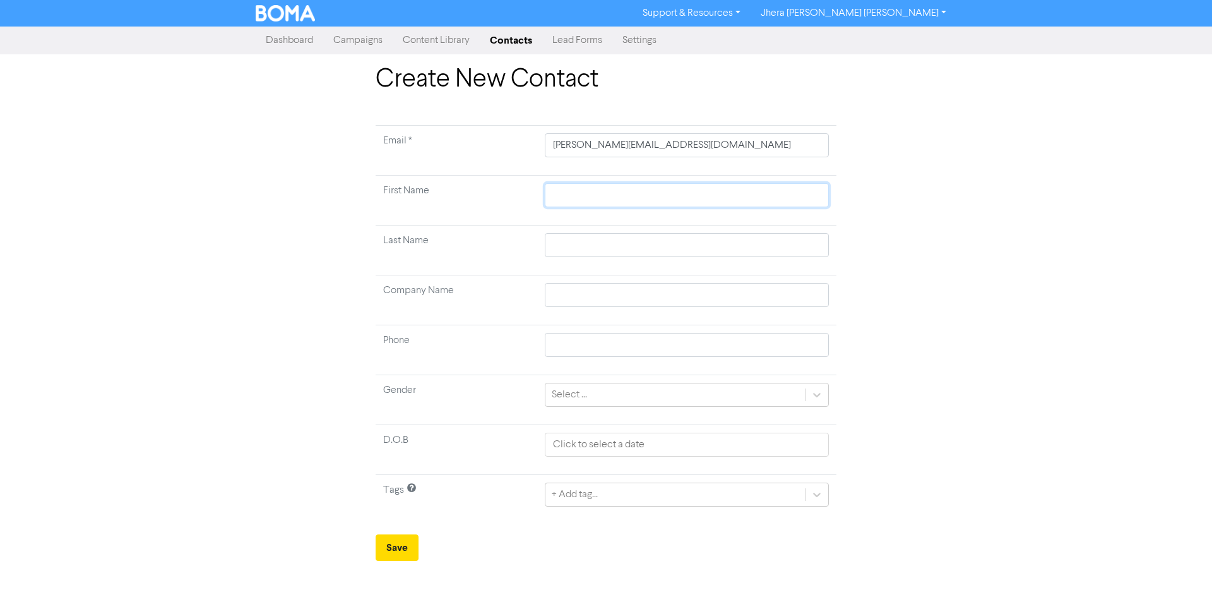
type input "G"
type input "Ge"
type input "Gei"
type input "Geir"
type input "Geiro"
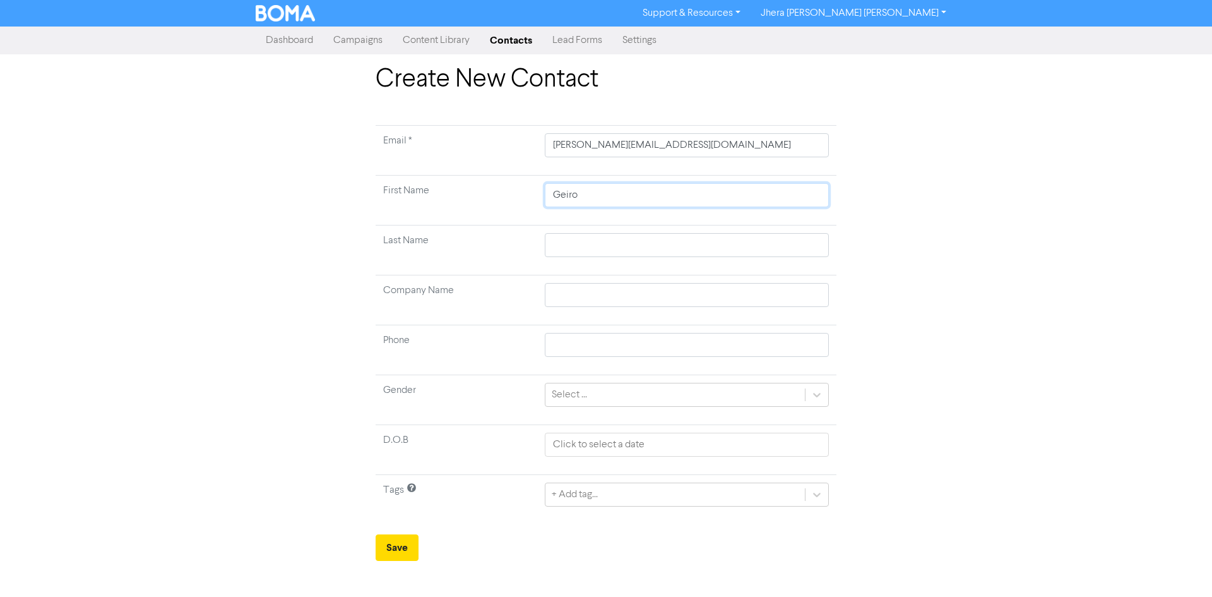
type input "Geir"
type input "Gei"
type input "Ge"
type input "Geo"
type input "Geor"
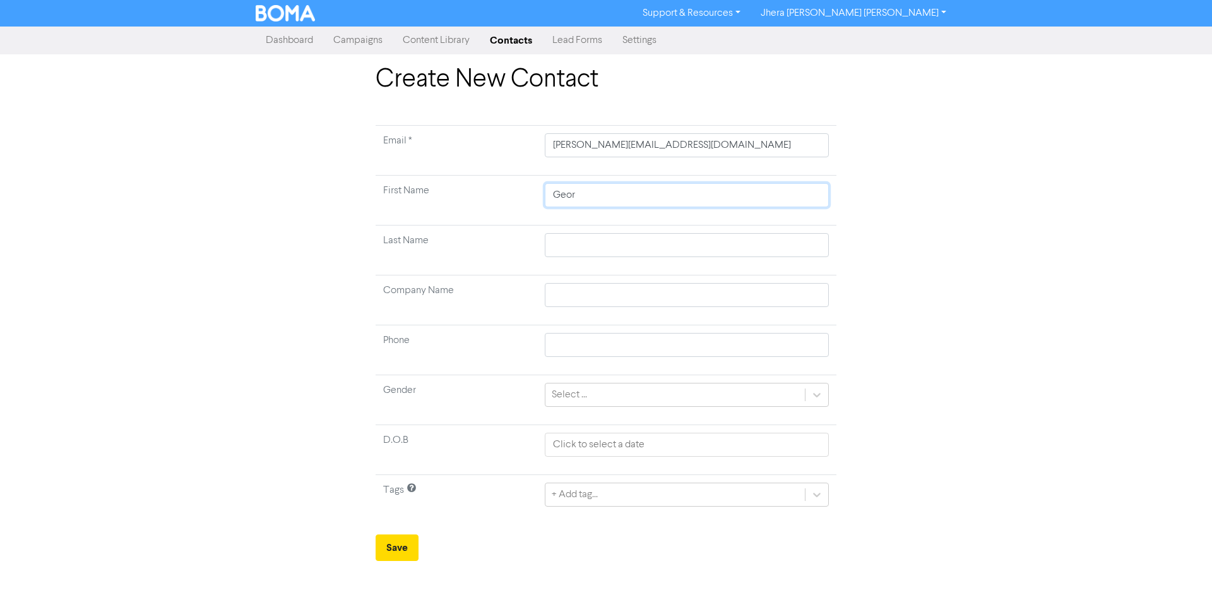
type input "[PERSON_NAME]"
type input "[US_STATE]"
drag, startPoint x: 598, startPoint y: 193, endPoint x: 531, endPoint y: 192, distance: 66.9
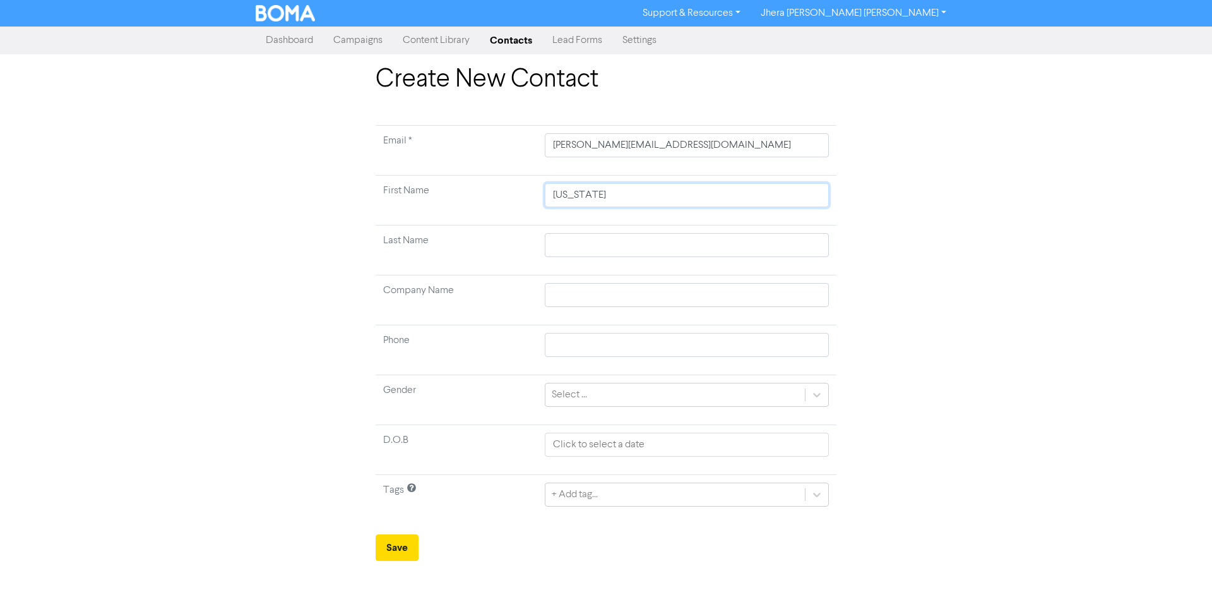
click at [530, 192] on tr "First Name [US_STATE]" at bounding box center [606, 201] width 461 height 50
click at [583, 234] on input "text" at bounding box center [687, 245] width 284 height 24
type input "E"
type input "Ed"
type input "Edg"
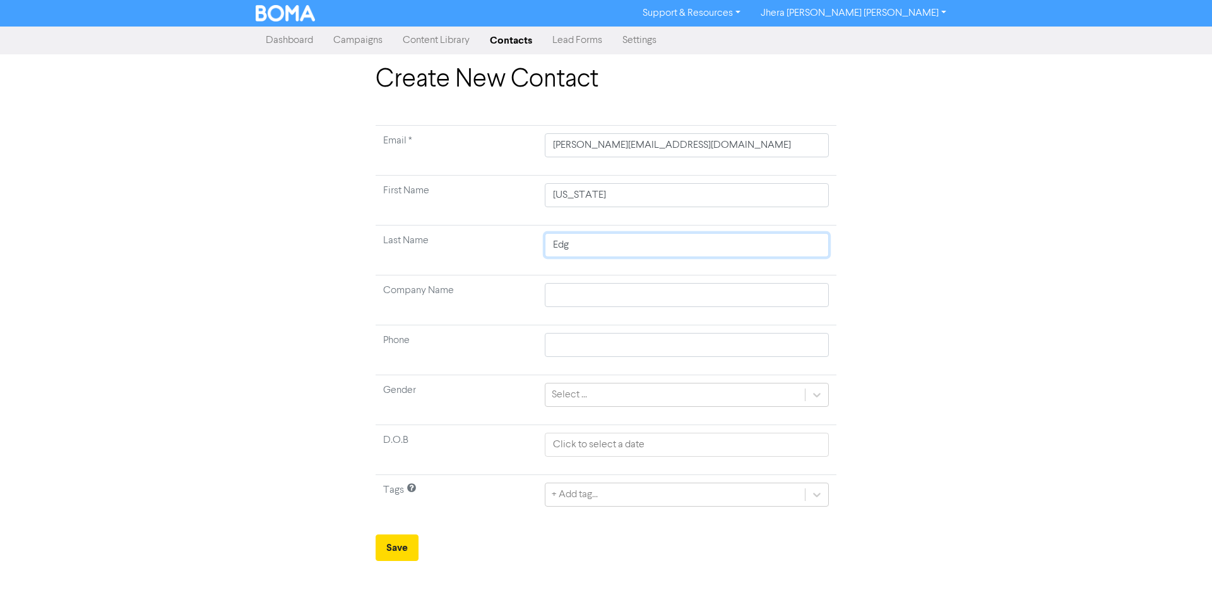
type input "Edga"
type input "[PERSON_NAME]"
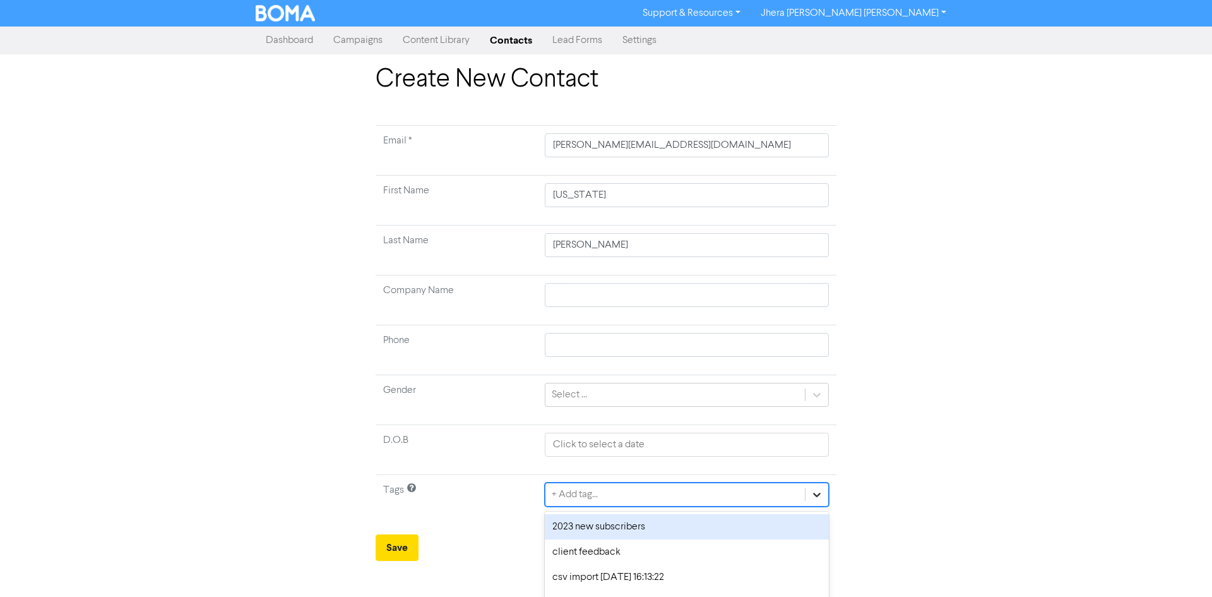
click at [820, 494] on div "option 2023 new subscribers focused, 1 of 4. 4 results available. Use Up and Do…" at bounding box center [687, 494] width 284 height 24
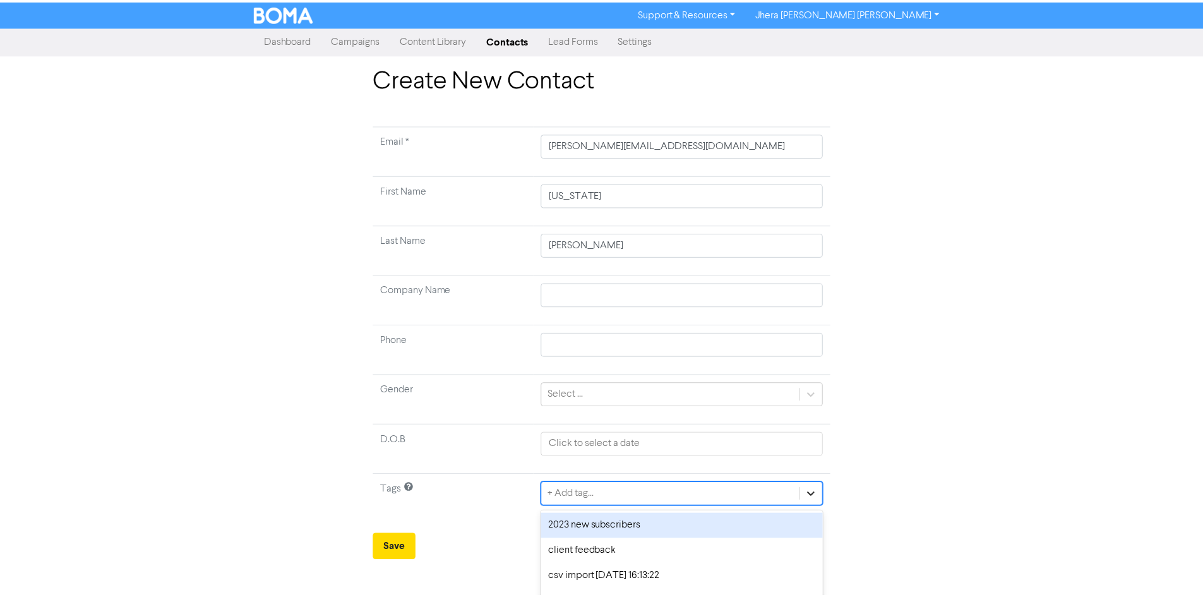
scroll to position [21, 0]
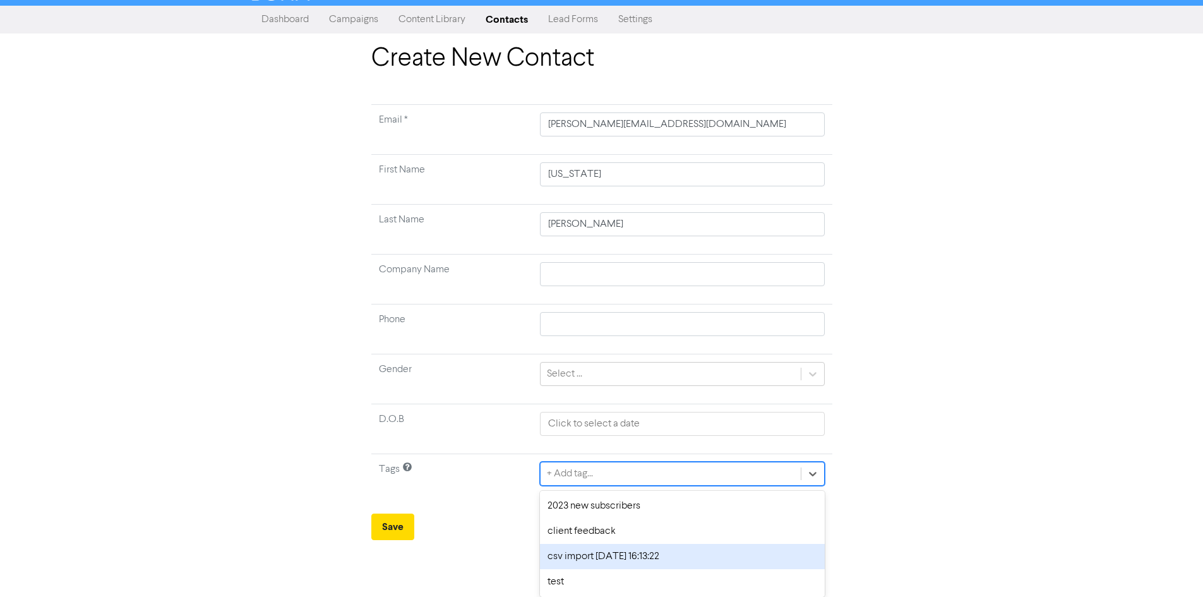
click at [761, 547] on div "csv import [DATE] 16:13:22" at bounding box center [682, 556] width 284 height 25
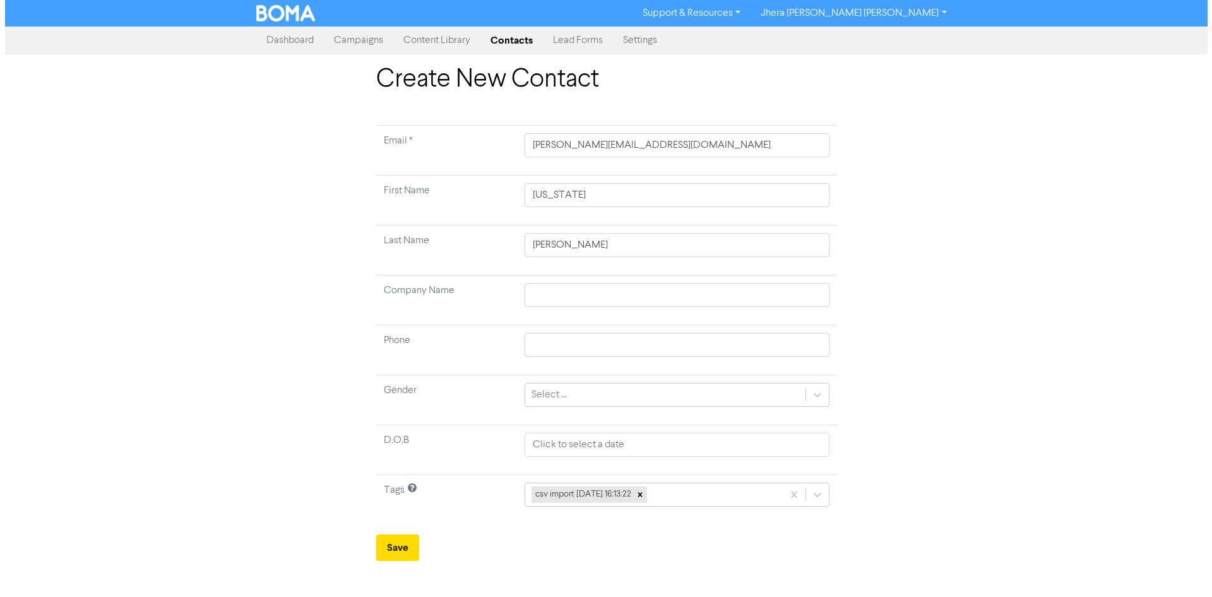
scroll to position [0, 0]
click at [397, 537] on button "Save" at bounding box center [397, 547] width 43 height 27
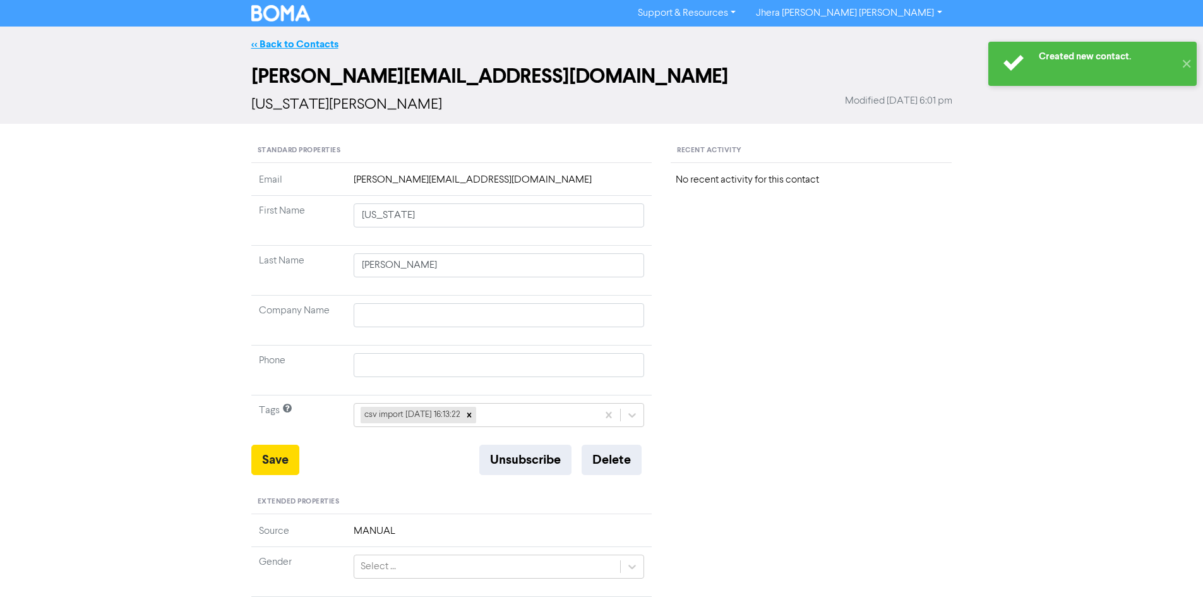
click at [289, 39] on link "<< Back to Contacts" at bounding box center [294, 44] width 87 height 13
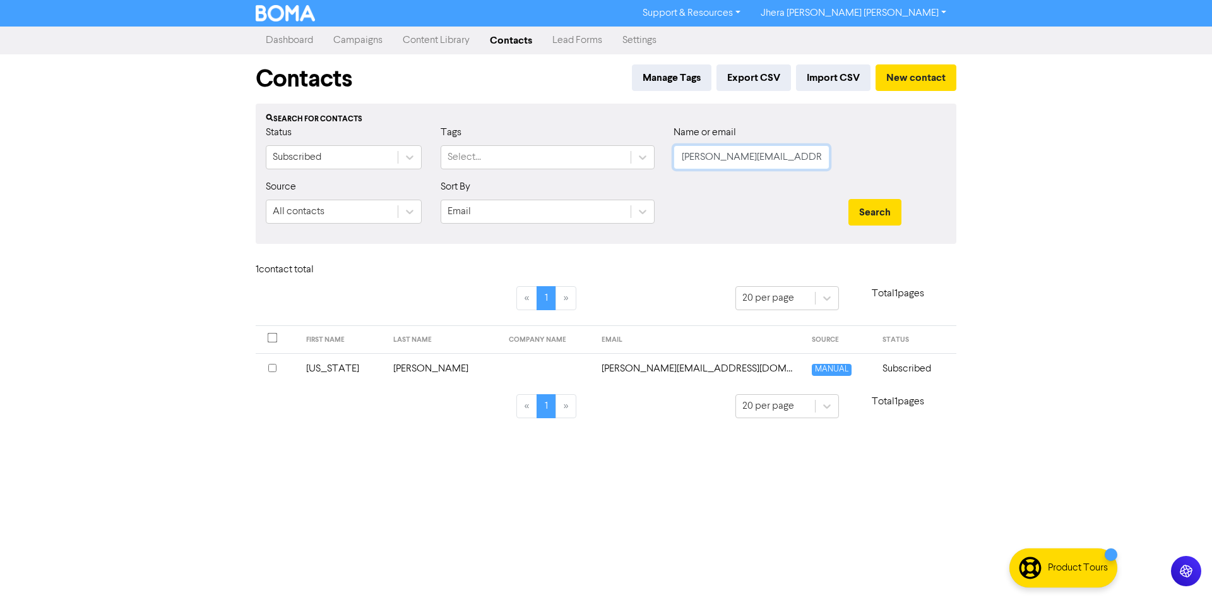
click at [766, 160] on input "[PERSON_NAME][EMAIL_ADDRESS][DOMAIN_NAME]" at bounding box center [752, 157] width 156 height 24
drag, startPoint x: 684, startPoint y: 154, endPoint x: 632, endPoint y: 150, distance: 51.9
click at [632, 150] on div "Status Subscribed Tags Select... Name or email [PERSON_NAME][EMAIL_ADDRESS][DOM…" at bounding box center [606, 152] width 700 height 54
paste input "[EMAIL_ADDRESS][DOMAIN_NAME]"
click at [893, 215] on button "Search" at bounding box center [875, 212] width 53 height 27
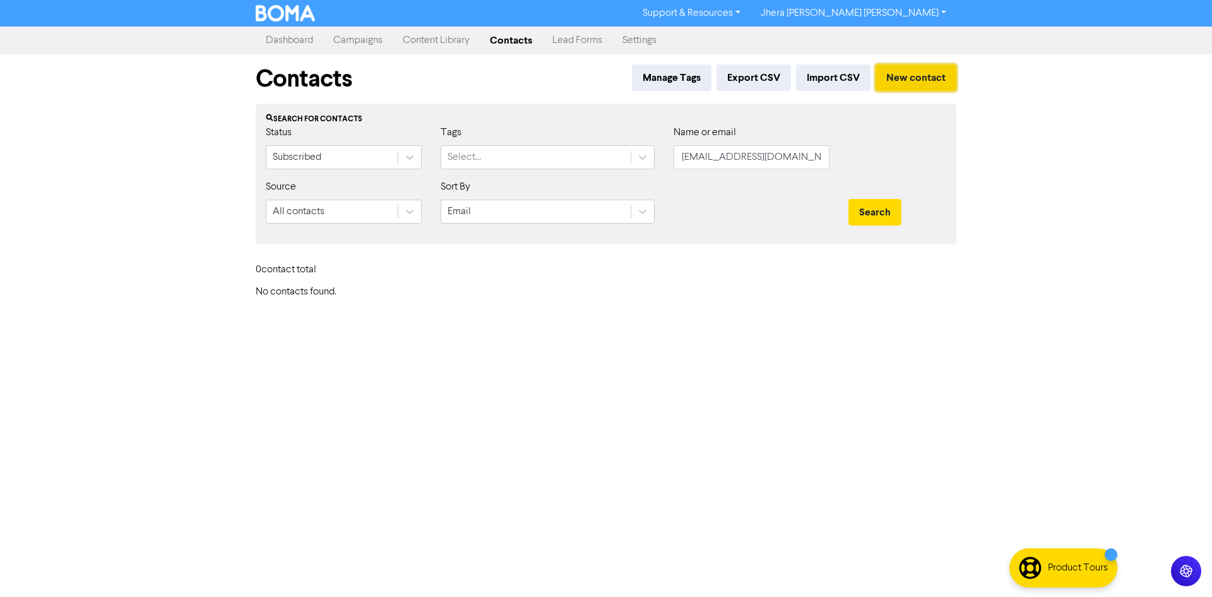
click at [900, 66] on button "New contact" at bounding box center [916, 77] width 81 height 27
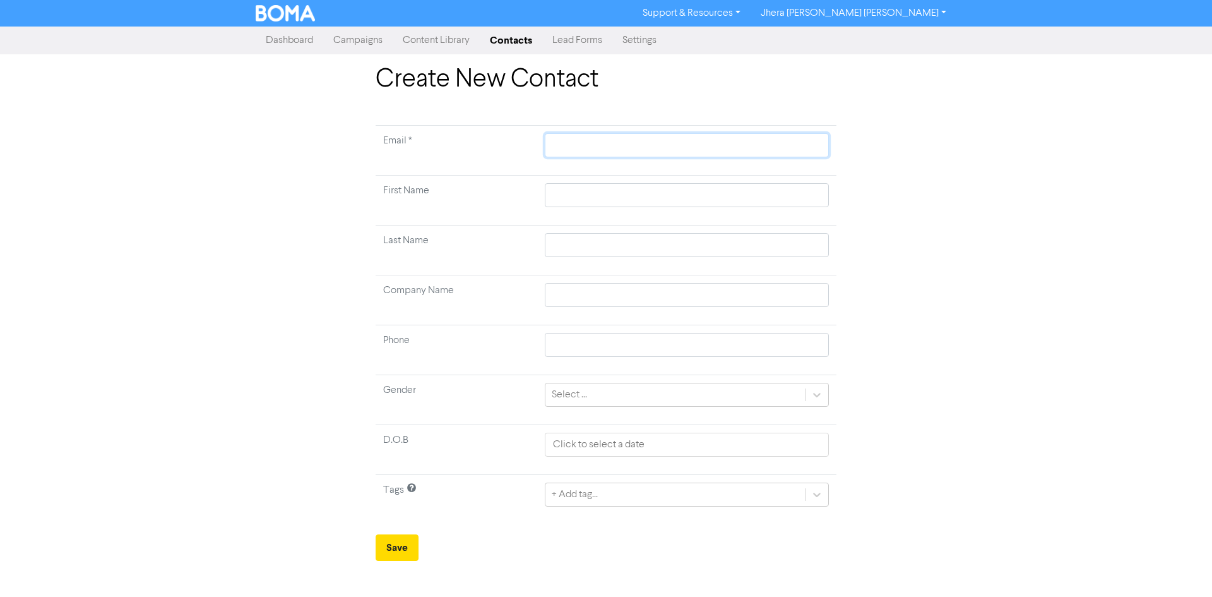
click at [599, 151] on input "text" at bounding box center [687, 145] width 284 height 24
paste input "[EMAIL_ADDRESS][DOMAIN_NAME]"
click at [616, 194] on input "text" at bounding box center [687, 195] width 284 height 24
click at [593, 237] on input "text" at bounding box center [687, 245] width 284 height 24
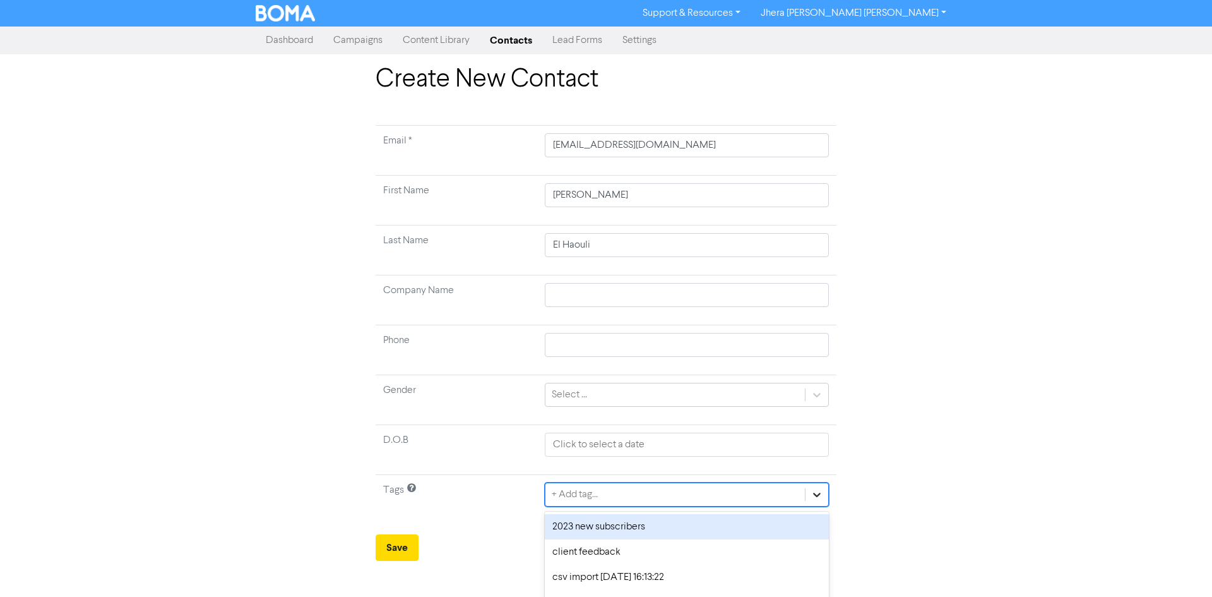
click at [825, 496] on td "option 2023 new subscribers focused, 1 of 4. 4 results available. Use Up and Do…" at bounding box center [686, 500] width 299 height 50
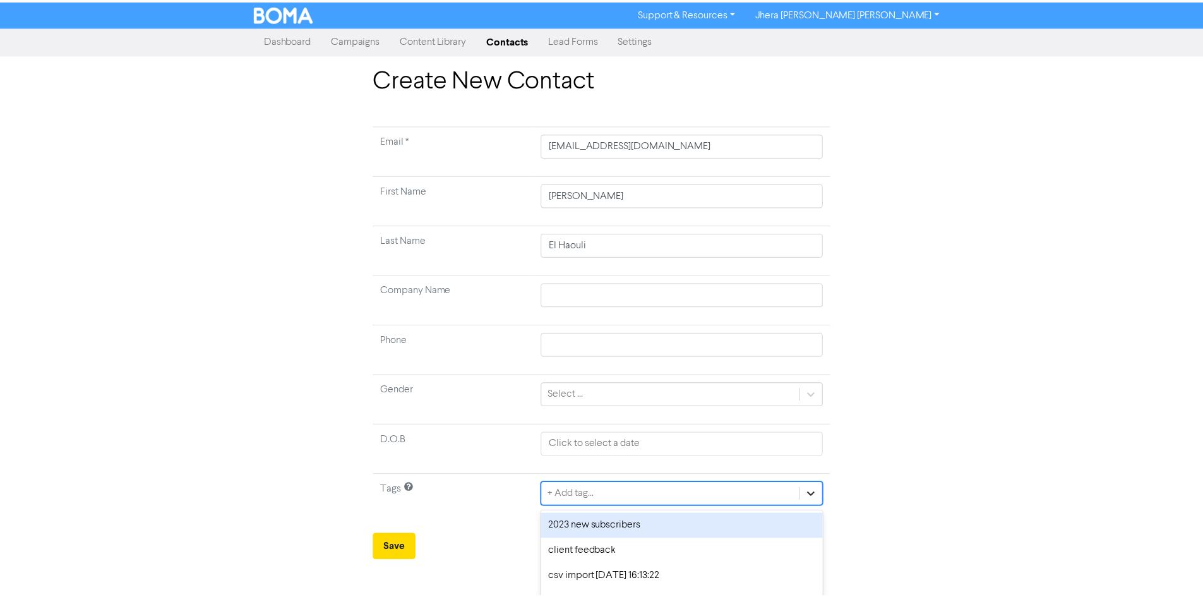
scroll to position [21, 0]
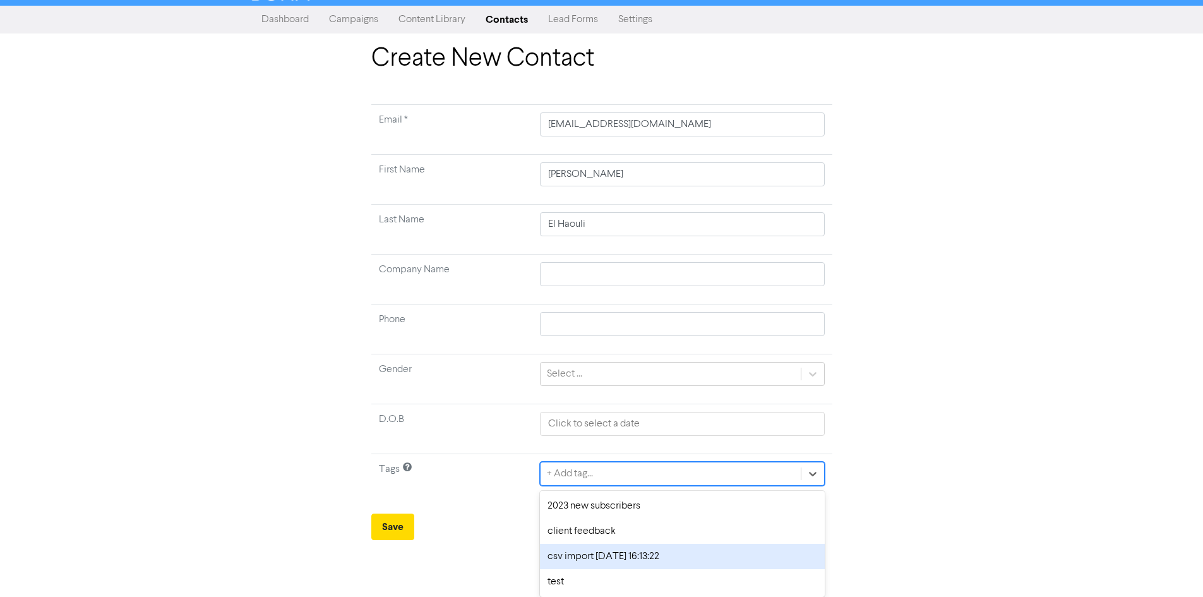
click at [719, 549] on div "csv import [DATE] 16:13:22" at bounding box center [682, 556] width 284 height 25
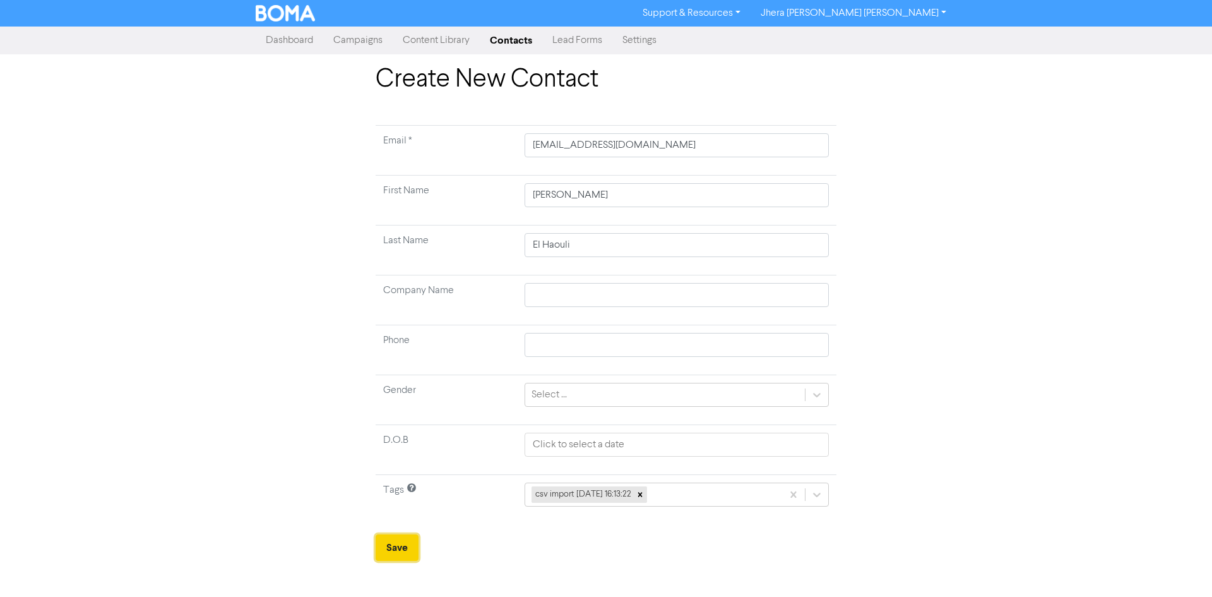
click at [398, 541] on button "Save" at bounding box center [397, 547] width 43 height 27
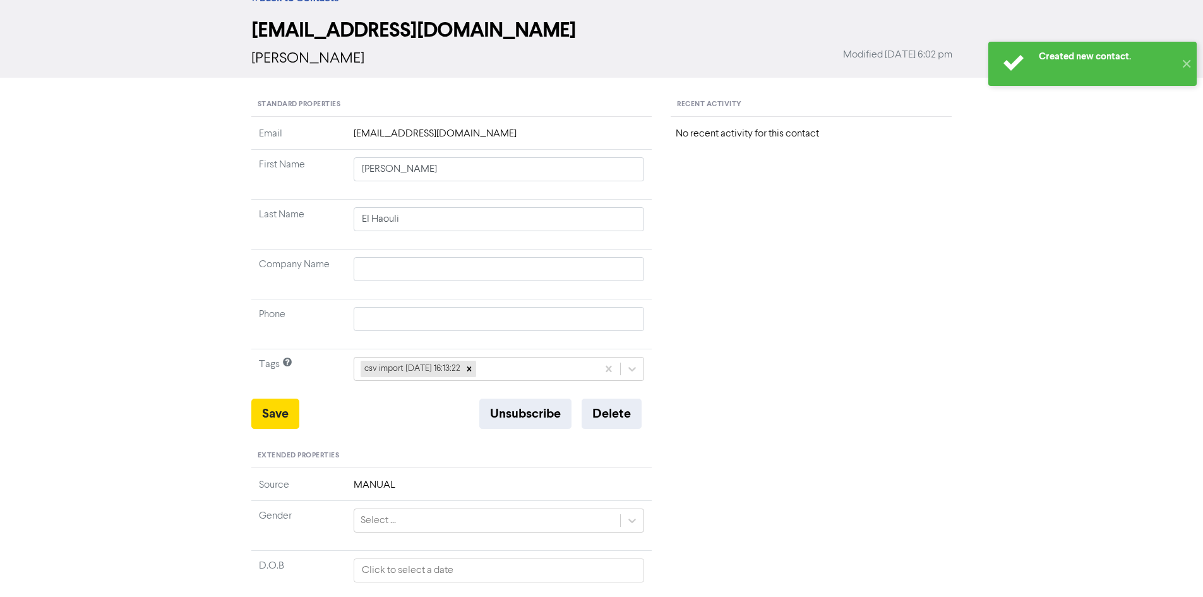
scroll to position [19, 0]
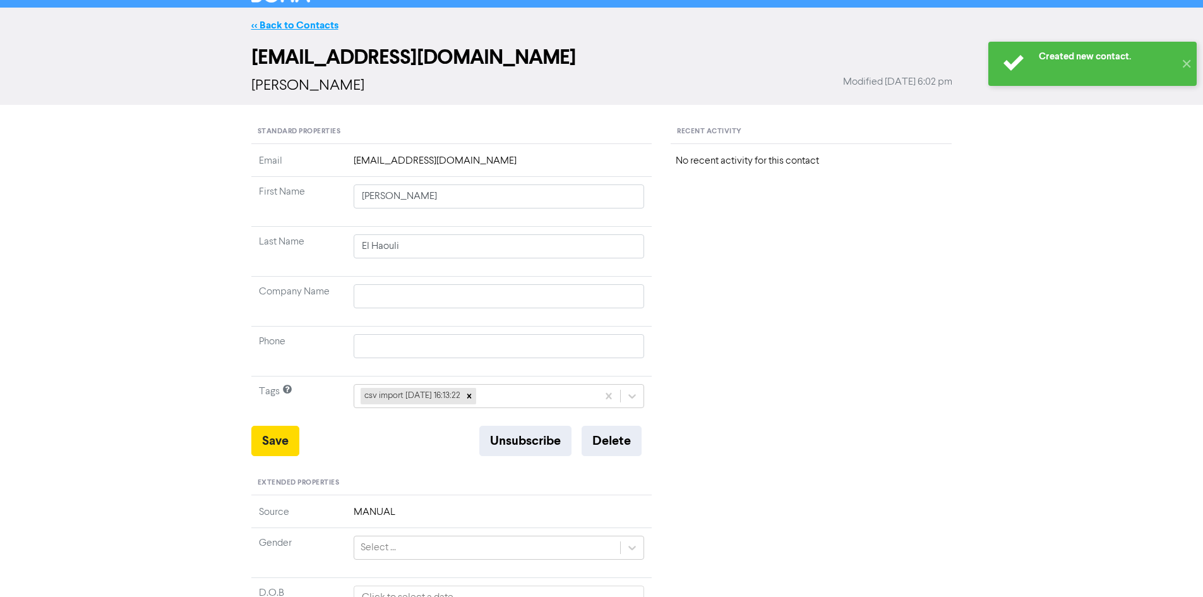
click at [287, 27] on link "<< Back to Contacts" at bounding box center [294, 25] width 87 height 13
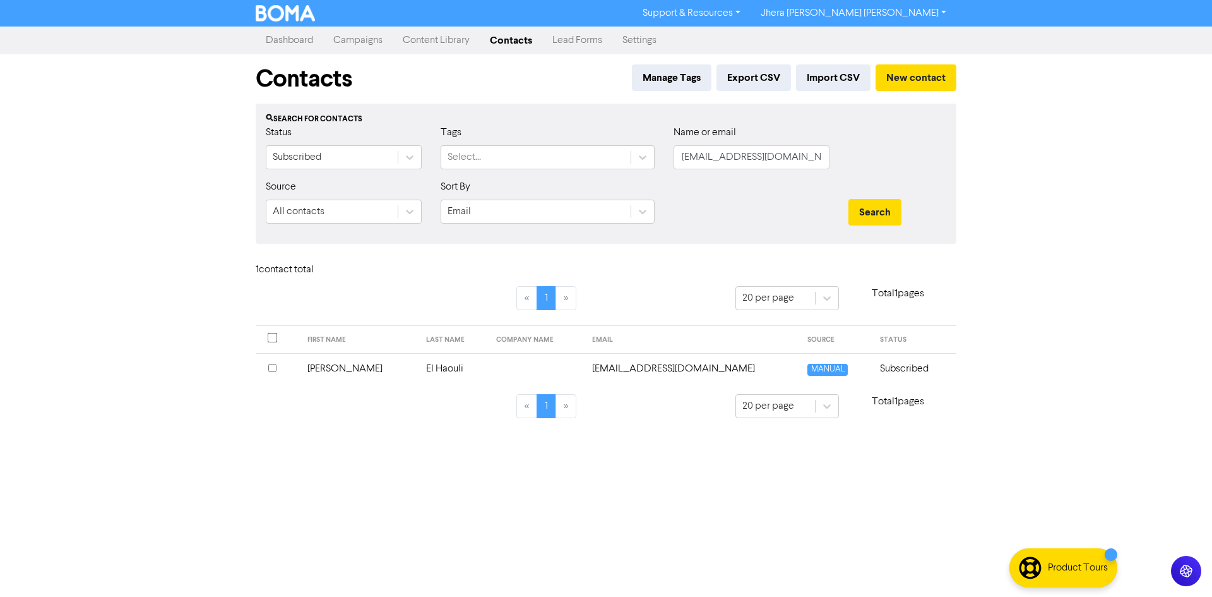
click at [517, 37] on link "Contacts" at bounding box center [511, 40] width 63 height 25
drag, startPoint x: 769, startPoint y: 150, endPoint x: 672, endPoint y: 162, distance: 97.4
click at [672, 162] on div "Name or email [EMAIL_ADDRESS][DOMAIN_NAME]" at bounding box center [751, 152] width 175 height 54
click at [892, 210] on button "Search" at bounding box center [875, 212] width 53 height 27
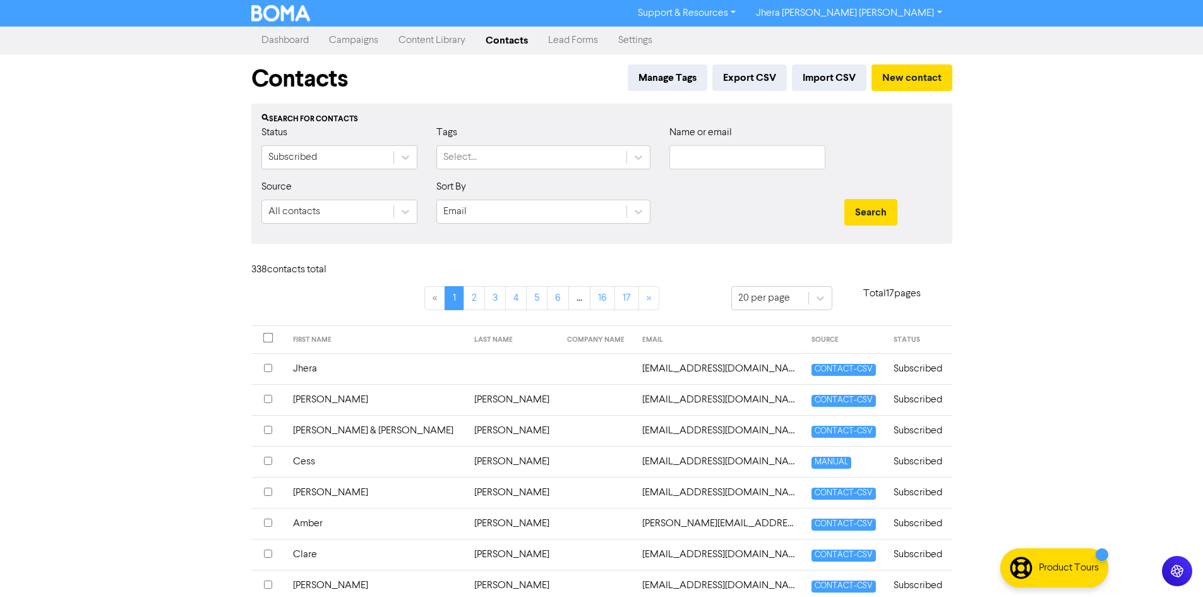
click at [431, 44] on link "Content Library" at bounding box center [431, 40] width 87 height 25
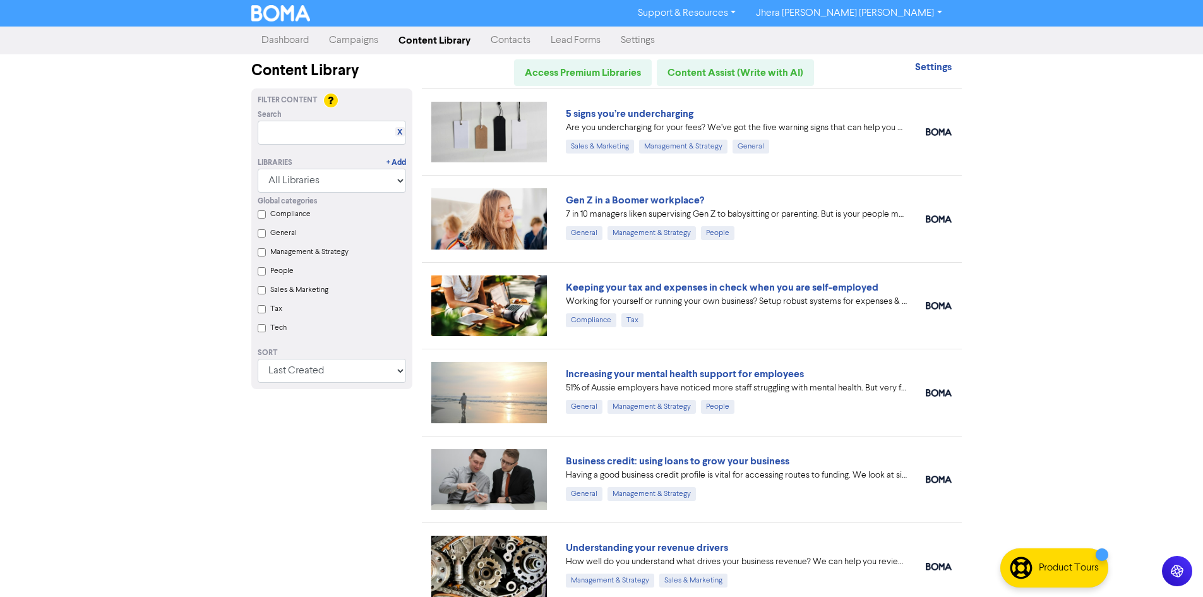
click at [371, 47] on link "Campaigns" at bounding box center [353, 40] width 69 height 25
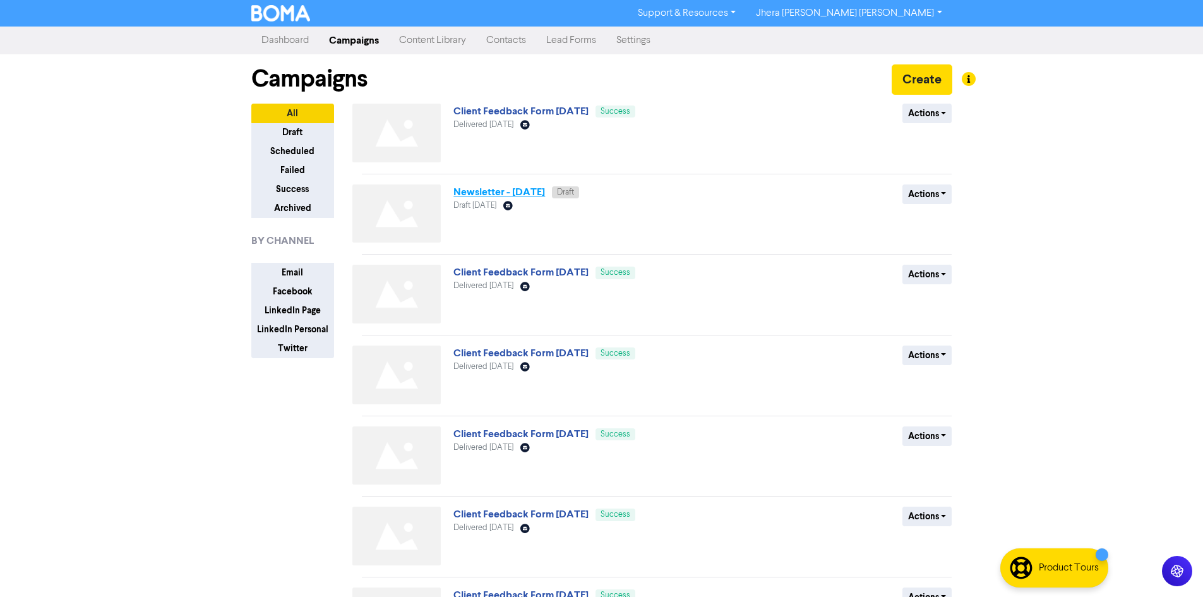
click at [541, 191] on link "Newsletter - [DATE]" at bounding box center [499, 192] width 92 height 13
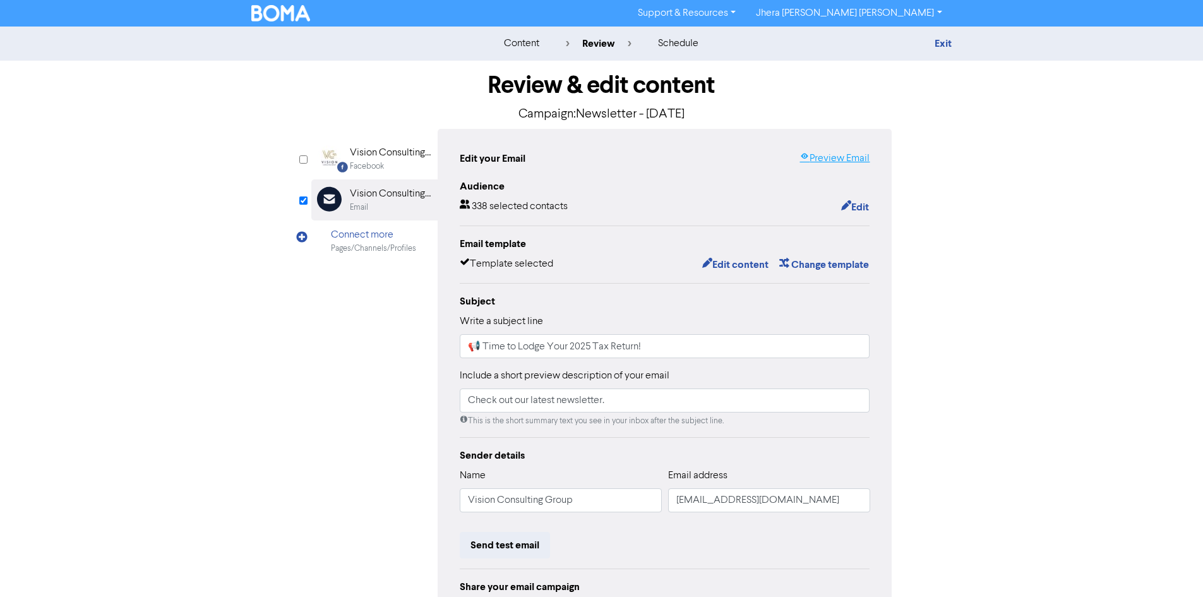
click at [844, 160] on link "Preview Email" at bounding box center [834, 158] width 70 height 15
click at [730, 266] on button "Edit content" at bounding box center [736, 264] width 68 height 16
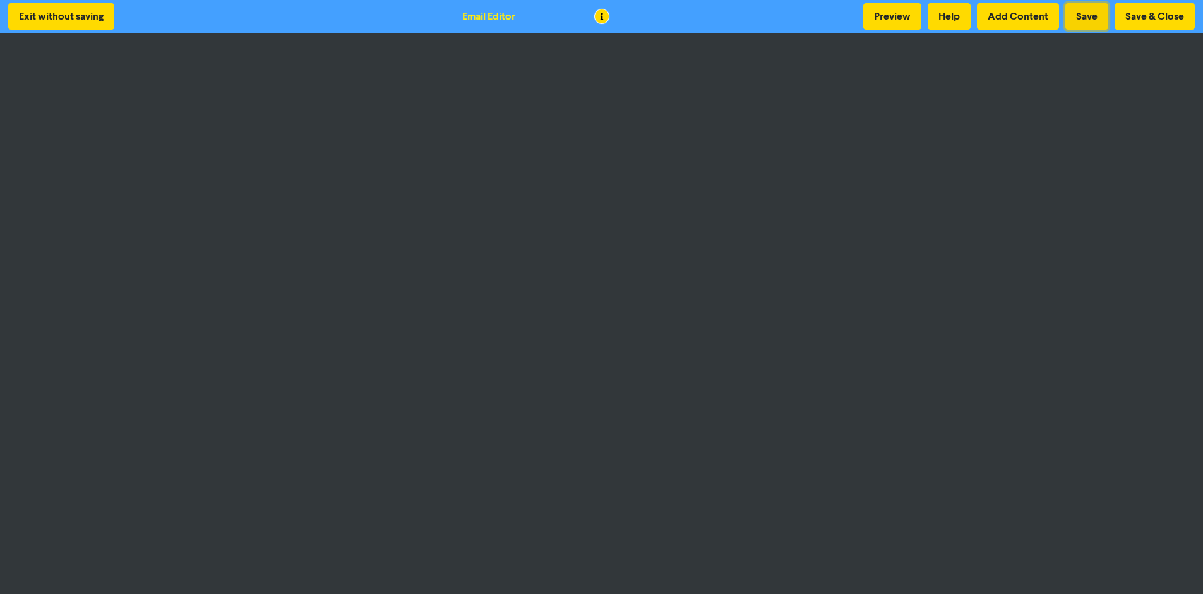
click at [1079, 11] on button "Save" at bounding box center [1086, 16] width 43 height 27
click at [1172, 15] on button "Save & Close" at bounding box center [1154, 16] width 80 height 27
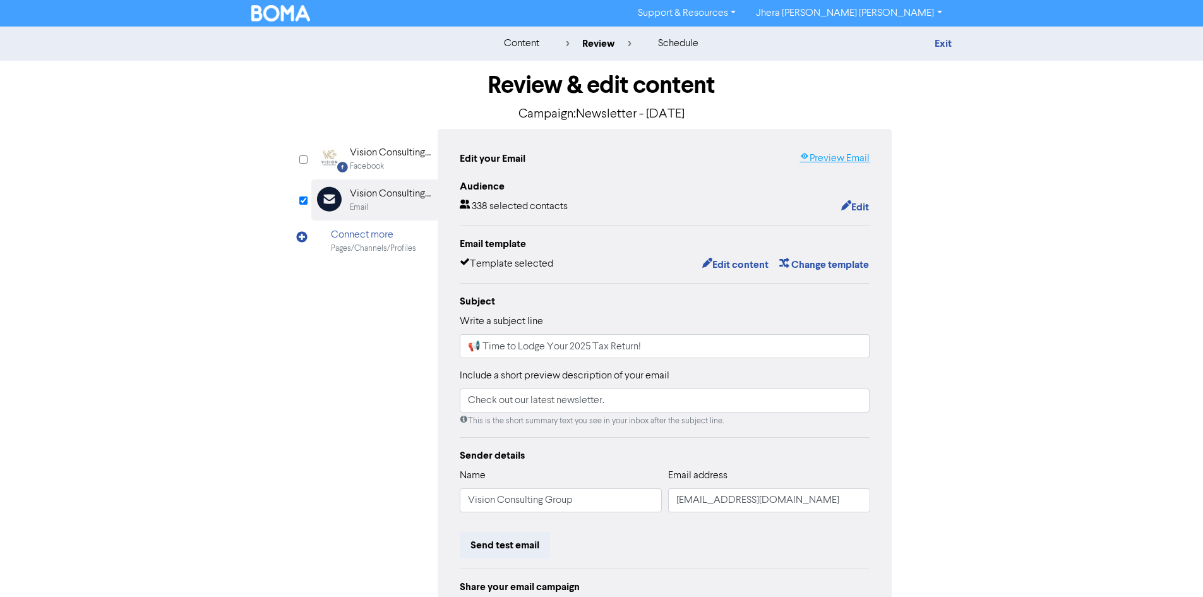
click at [837, 155] on link "Preview Email" at bounding box center [834, 158] width 70 height 15
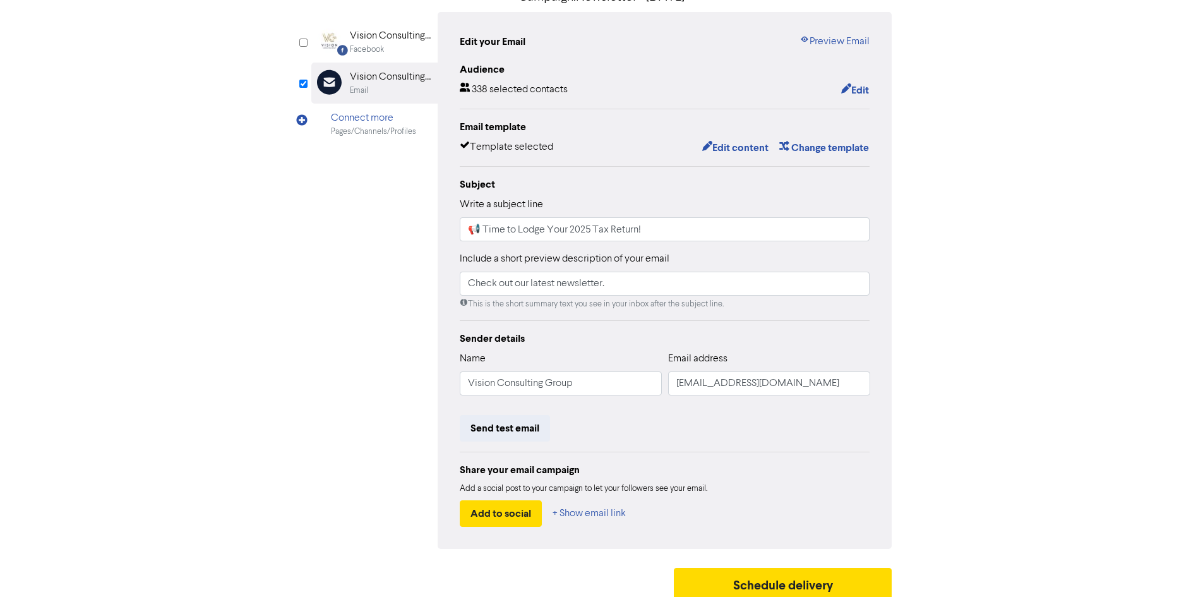
scroll to position [127, 0]
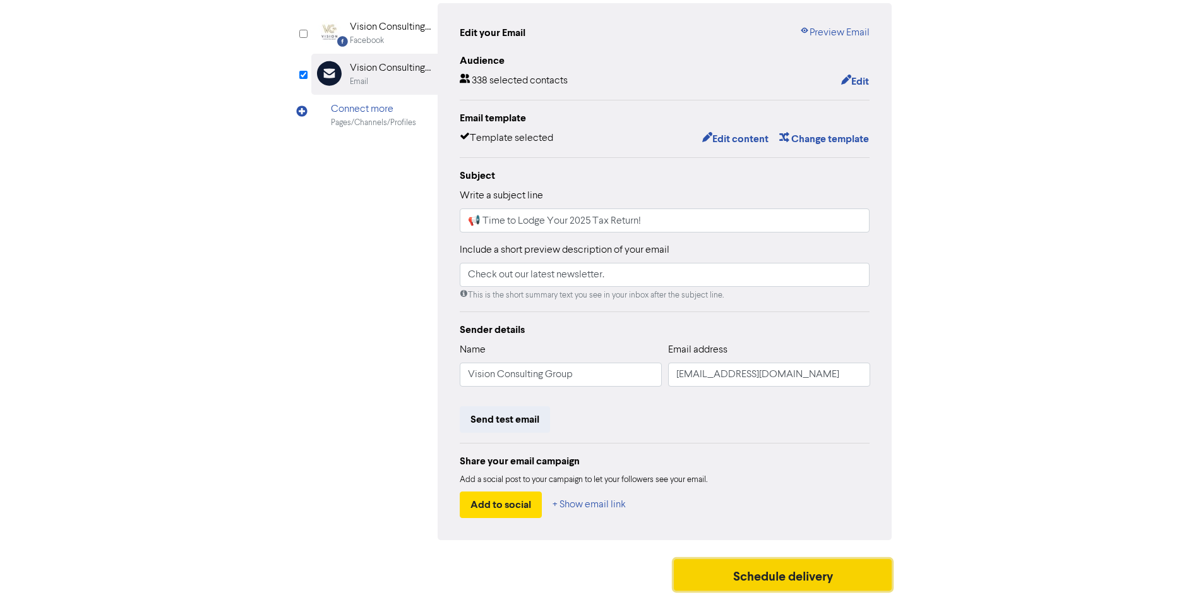
click at [772, 572] on button "Schedule delivery" at bounding box center [783, 575] width 218 height 32
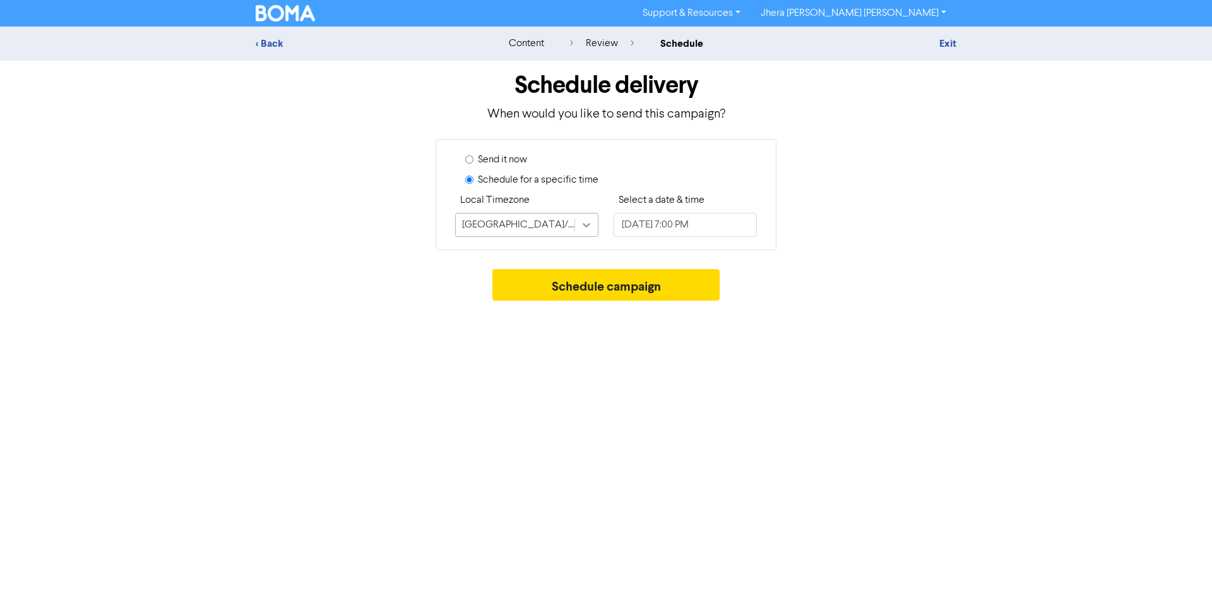
click at [592, 224] on icon at bounding box center [586, 224] width 13 height 13
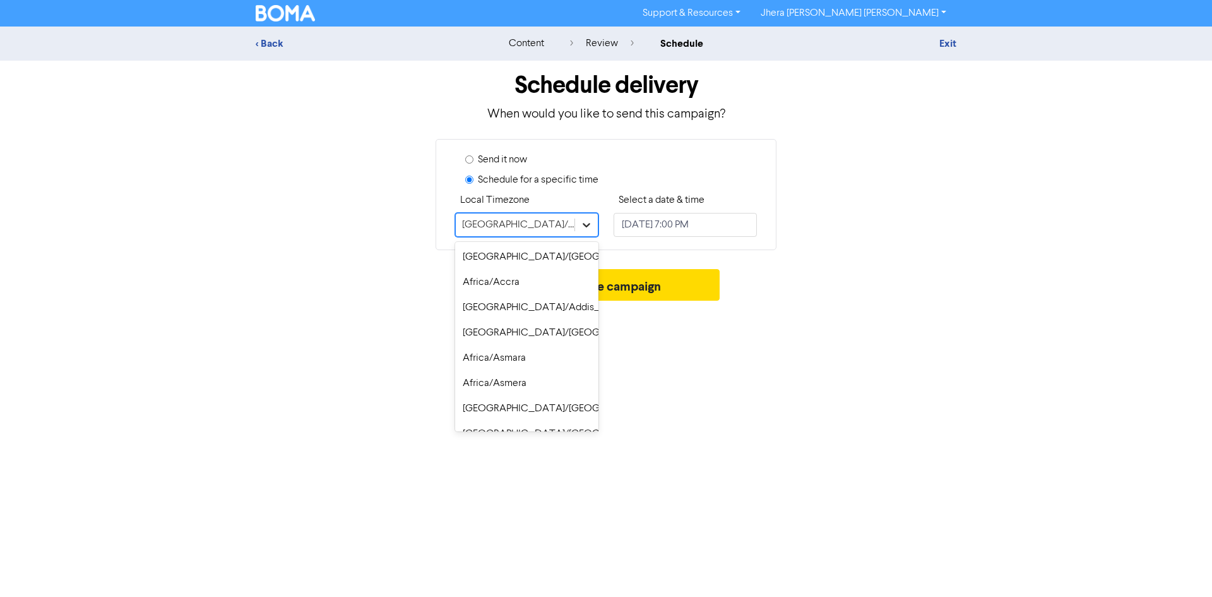
scroll to position [9040, 0]
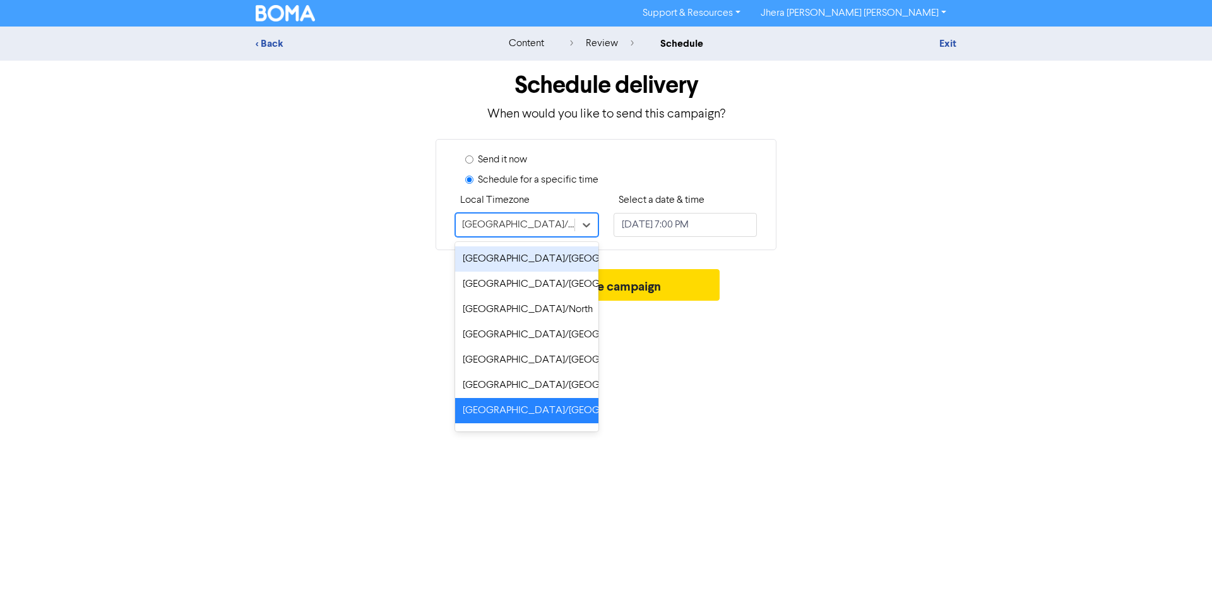
click at [555, 261] on div "[GEOGRAPHIC_DATA]/[GEOGRAPHIC_DATA]" at bounding box center [526, 258] width 143 height 25
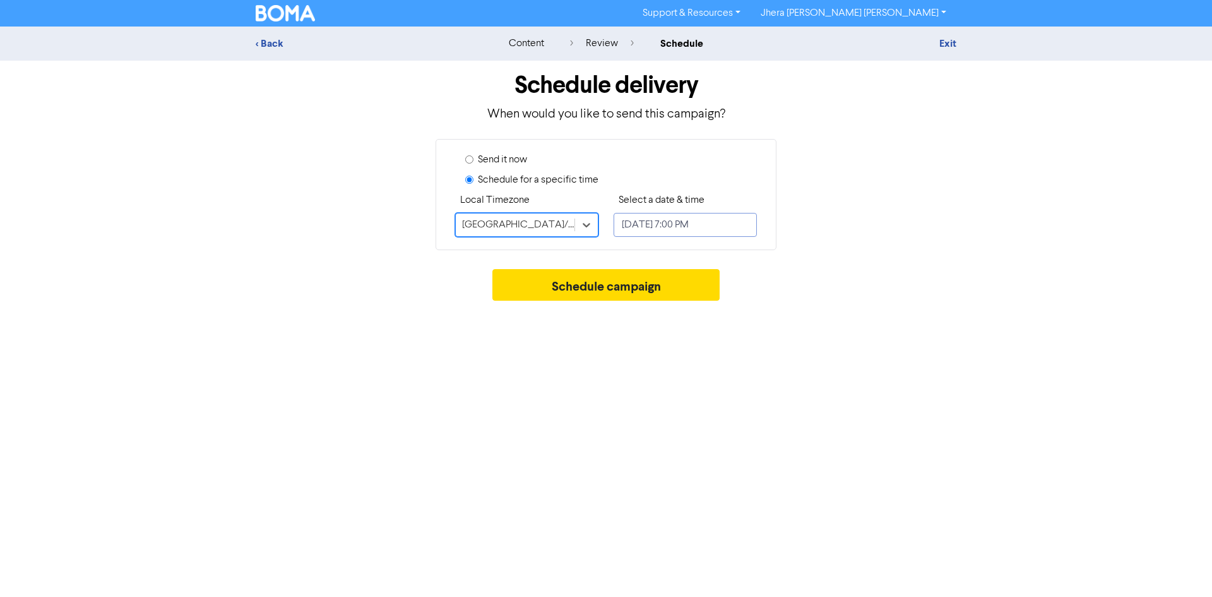
click at [664, 224] on input "[DATE] 7:00 PM" at bounding box center [685, 225] width 143 height 24
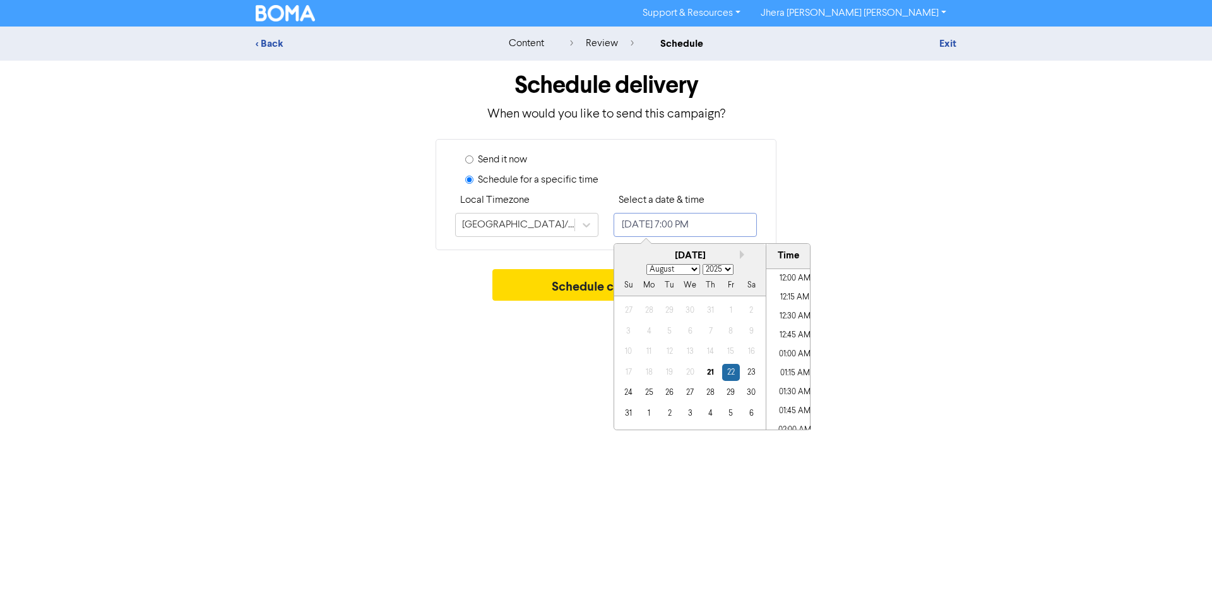
scroll to position [1369, 0]
click at [702, 227] on input "[DATE] 7:00 PM" at bounding box center [685, 225] width 143 height 24
click at [695, 225] on input "[DATE] 7:00 PM" at bounding box center [685, 225] width 143 height 24
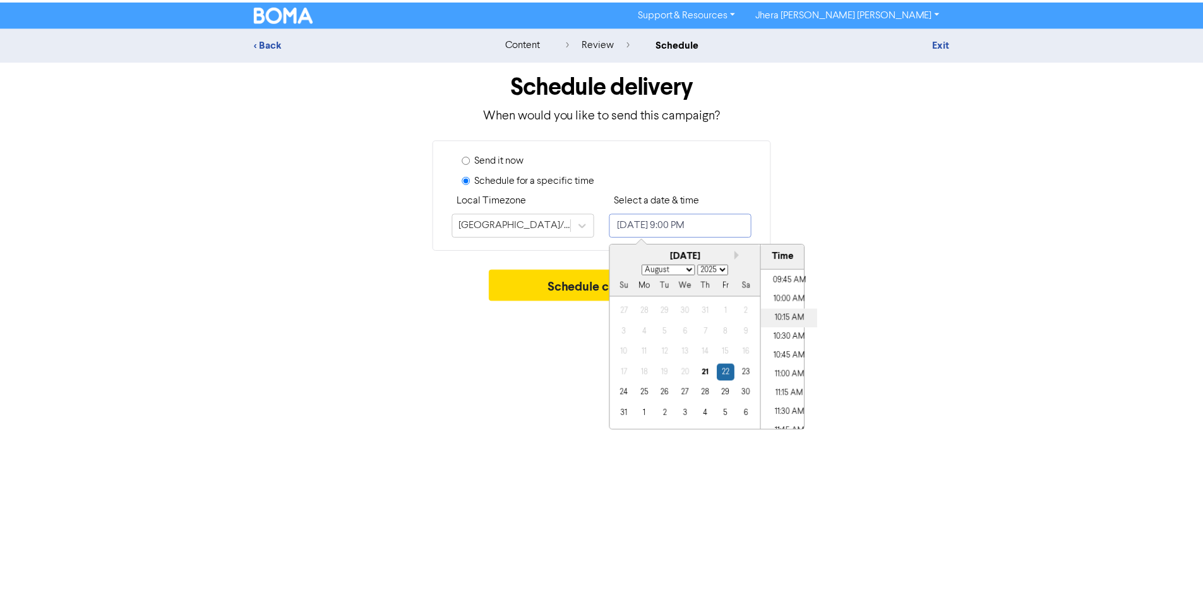
scroll to position [674, 0]
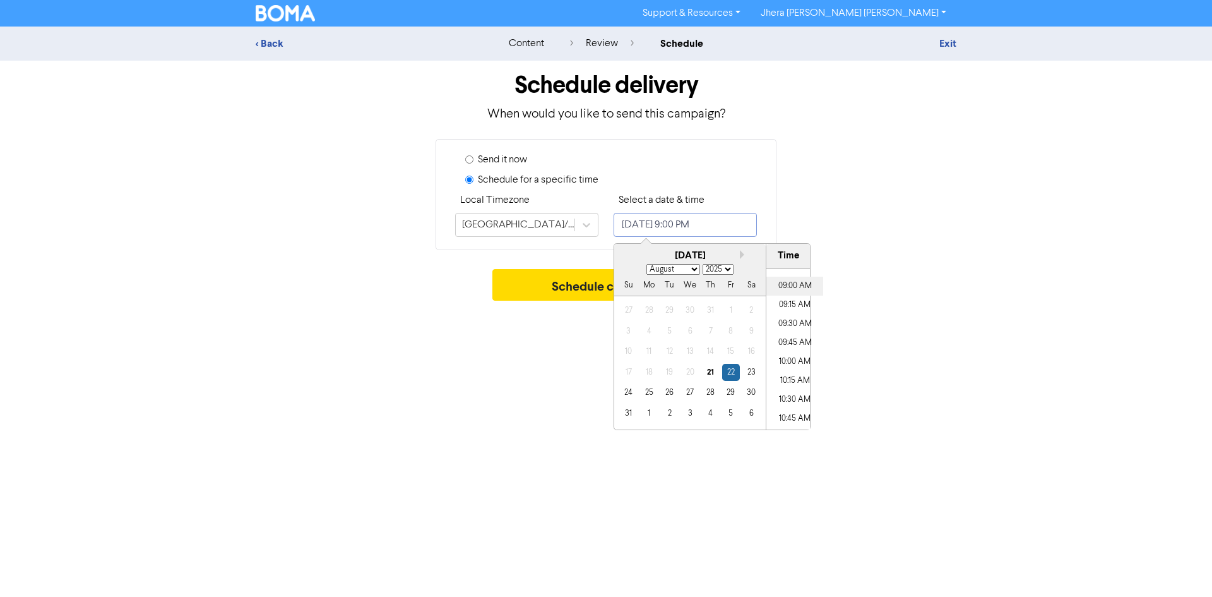
click at [793, 287] on li "09:00 AM" at bounding box center [795, 286] width 57 height 19
click at [890, 249] on div "Send it now Schedule for a specific time Local Timezone [GEOGRAPHIC_DATA]/[GEOG…" at bounding box center [606, 194] width 720 height 111
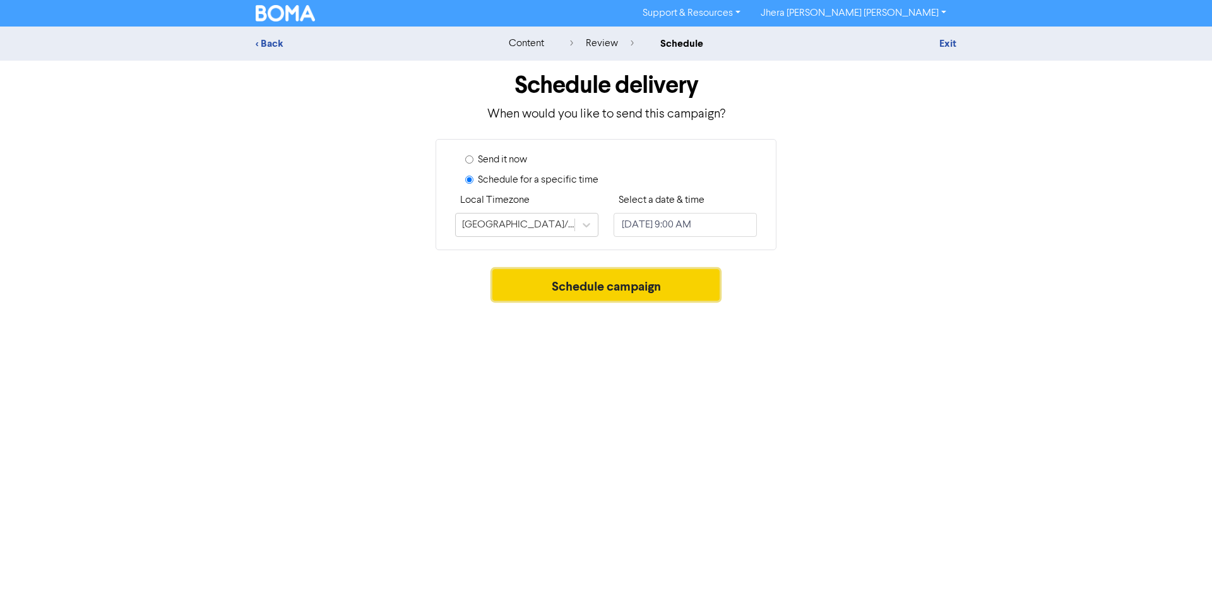
click at [641, 285] on button "Schedule campaign" at bounding box center [607, 285] width 228 height 32
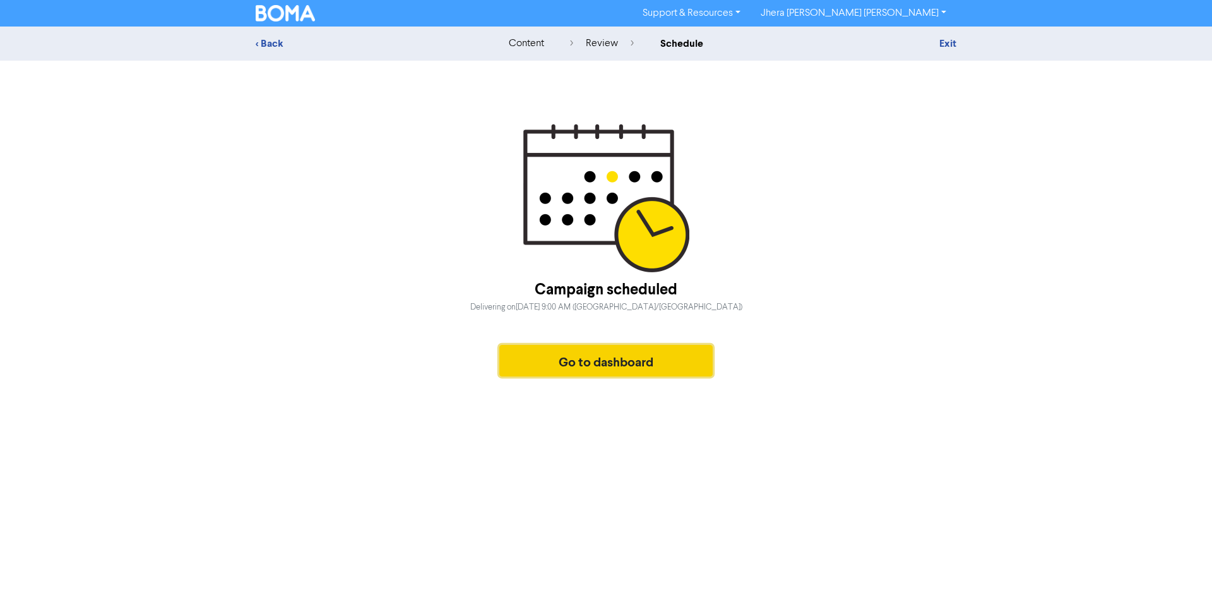
click at [637, 362] on button "Go to dashboard" at bounding box center [605, 361] width 213 height 32
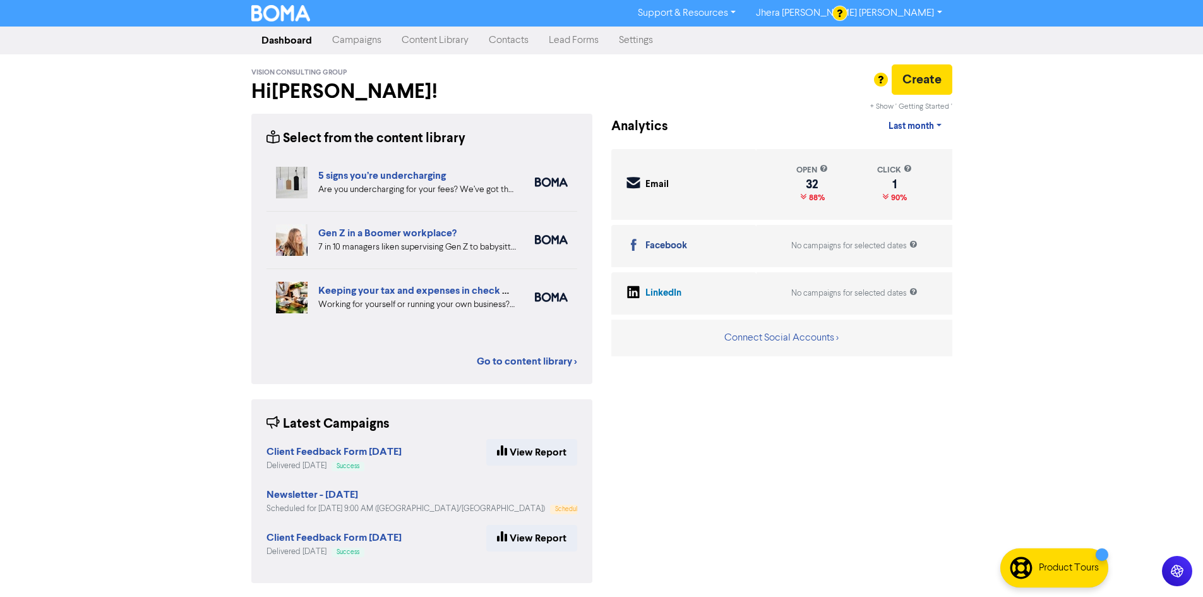
click at [355, 38] on link "Campaigns" at bounding box center [356, 40] width 69 height 25
